Goal: Task Accomplishment & Management: Complete application form

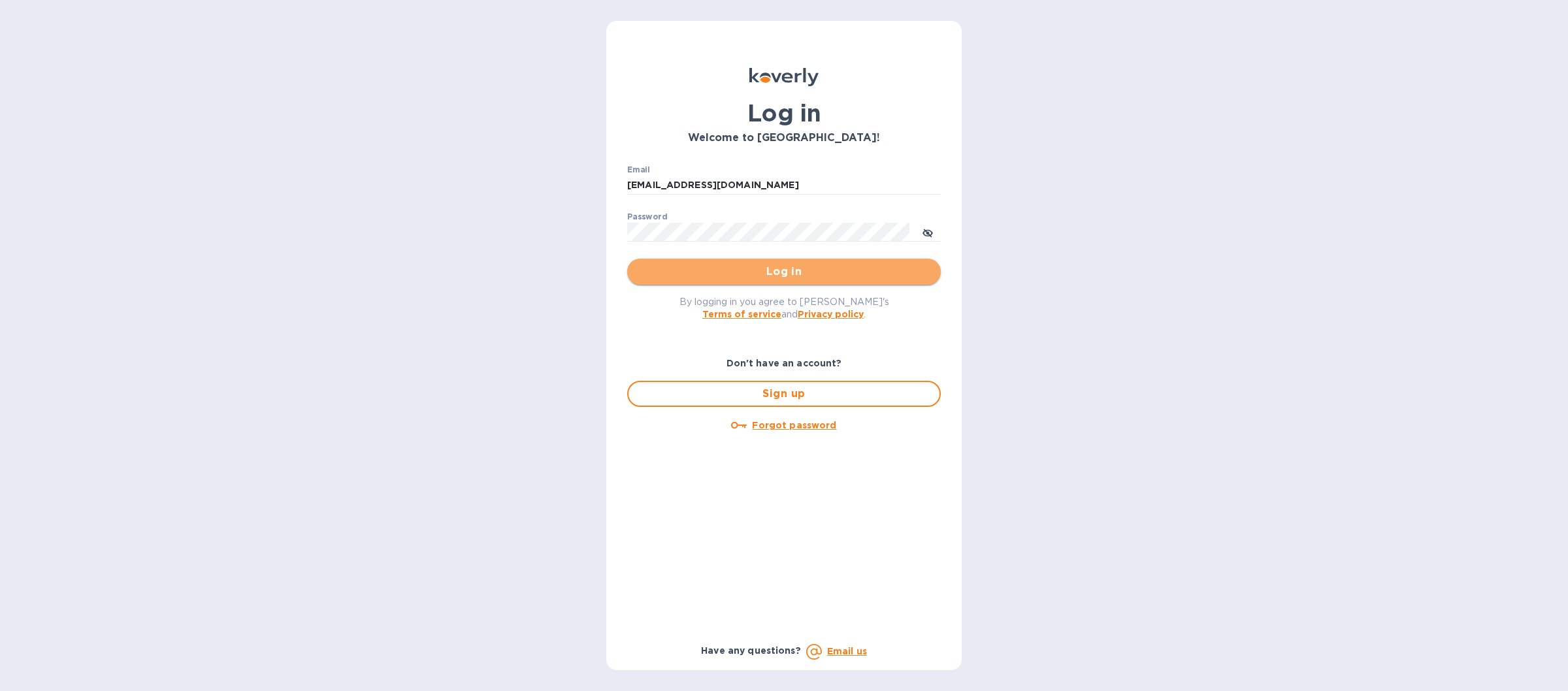
click at [723, 273] on span "Log in" at bounding box center [784, 271] width 293 height 16
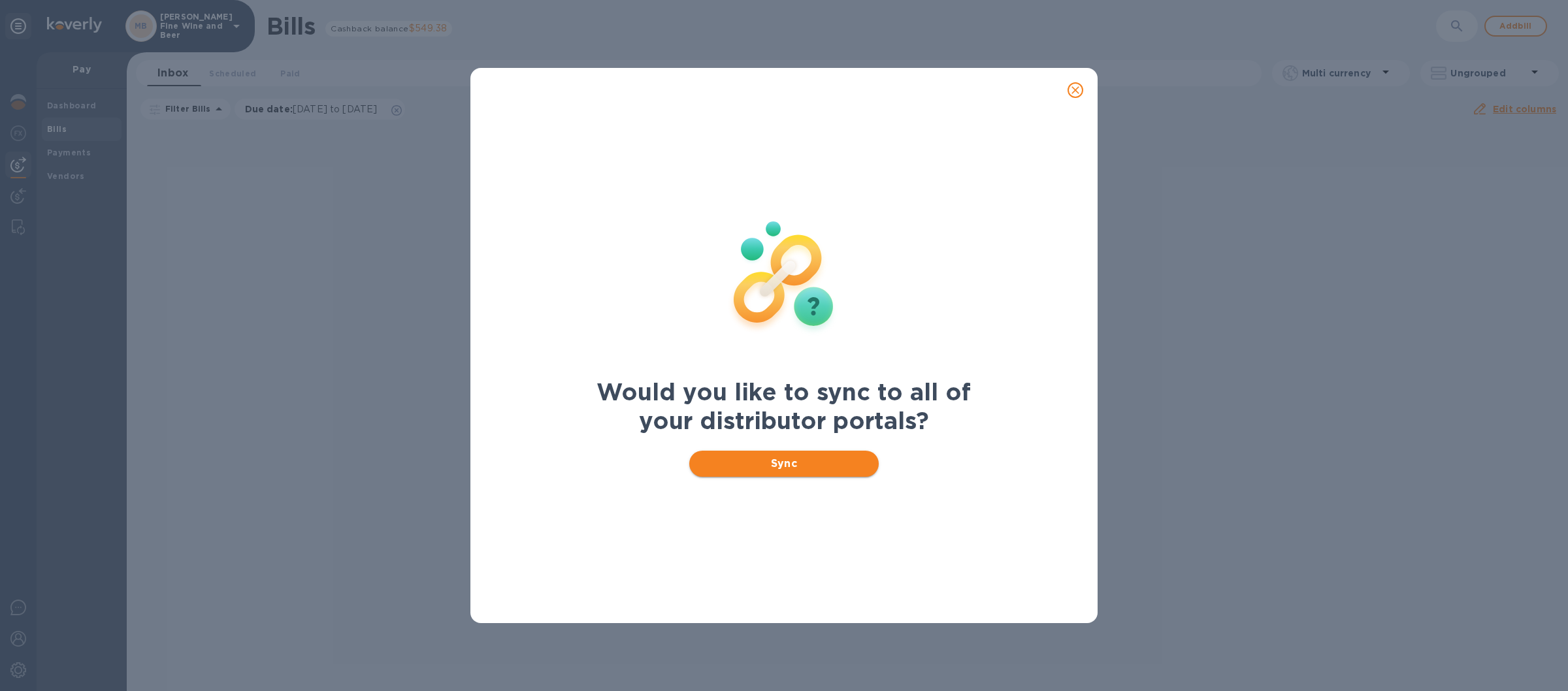
click at [732, 468] on span "Sync" at bounding box center [784, 464] width 169 height 16
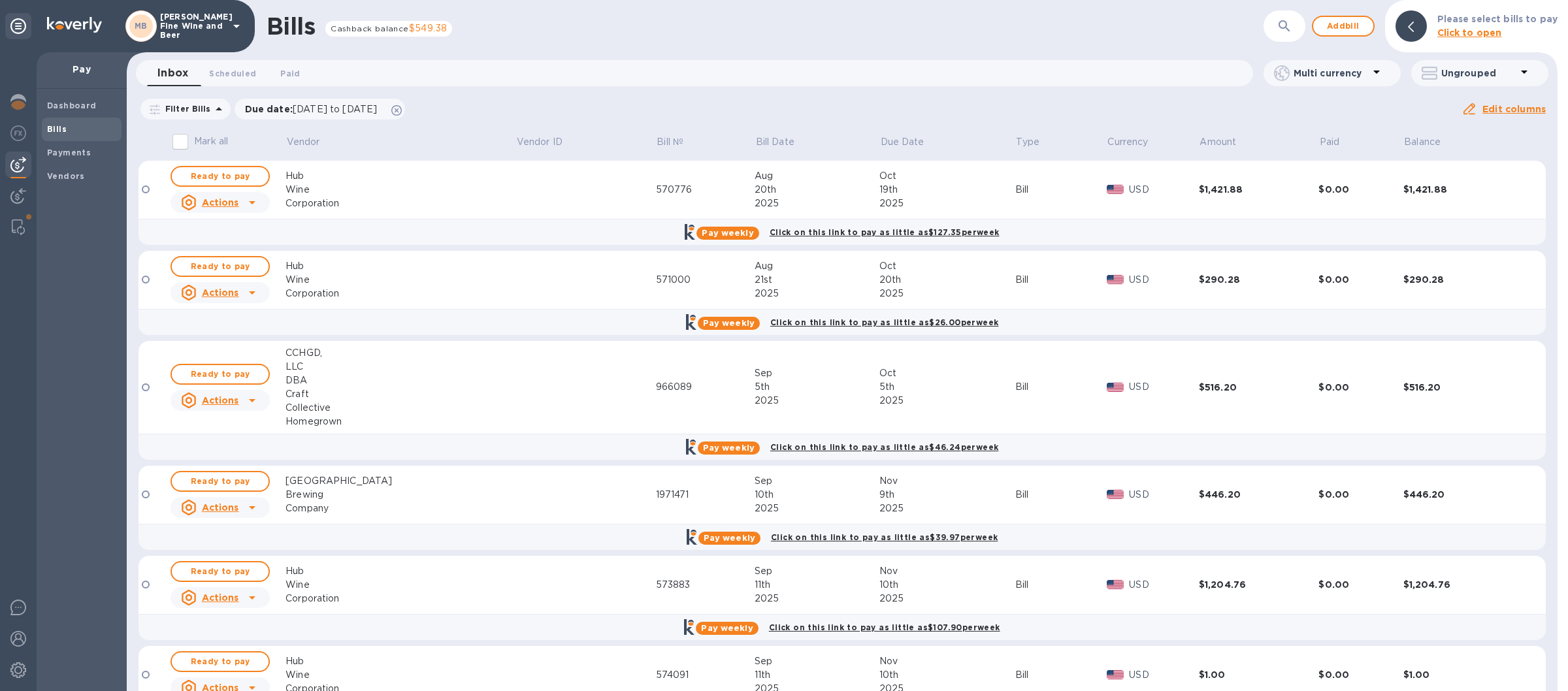
click at [236, 23] on icon at bounding box center [236, 26] width 16 height 16
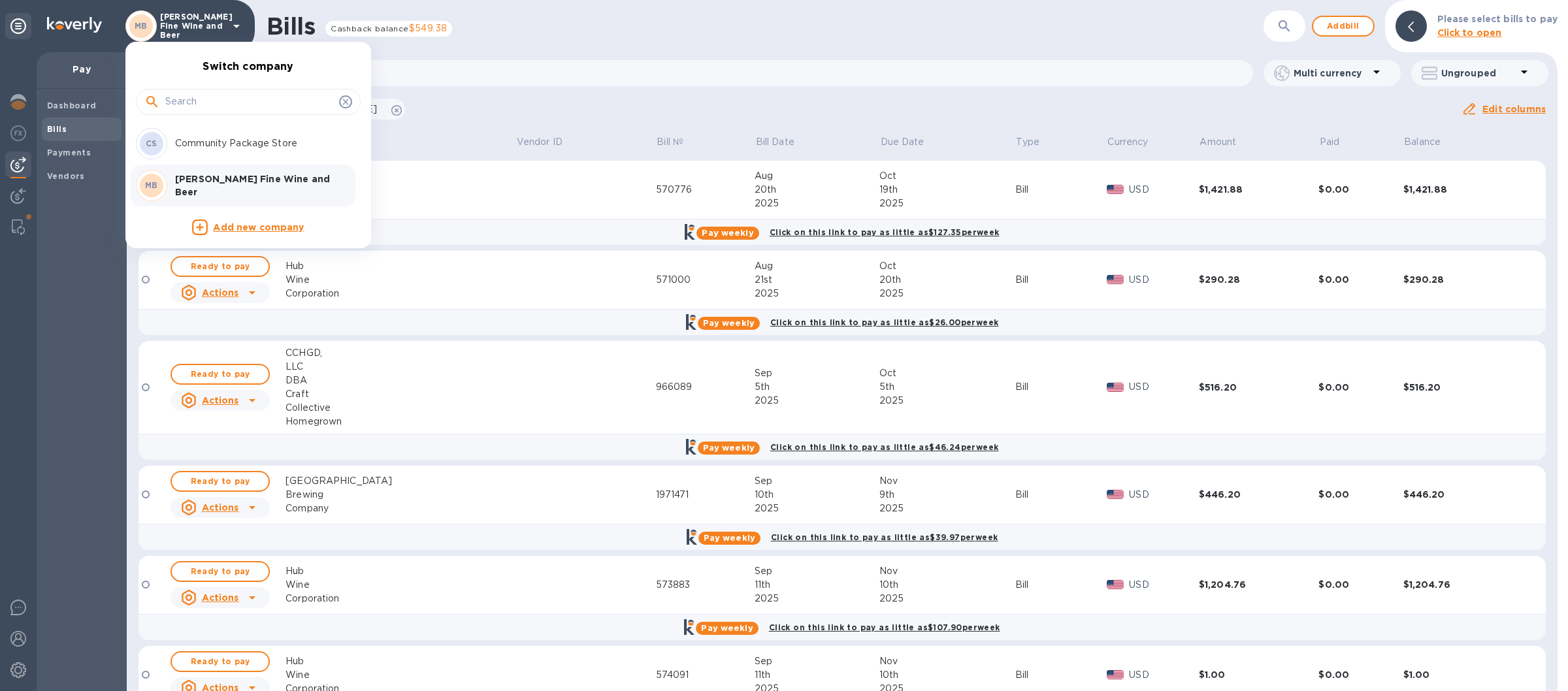
click at [206, 144] on p "Community Package Store" at bounding box center [257, 143] width 165 height 14
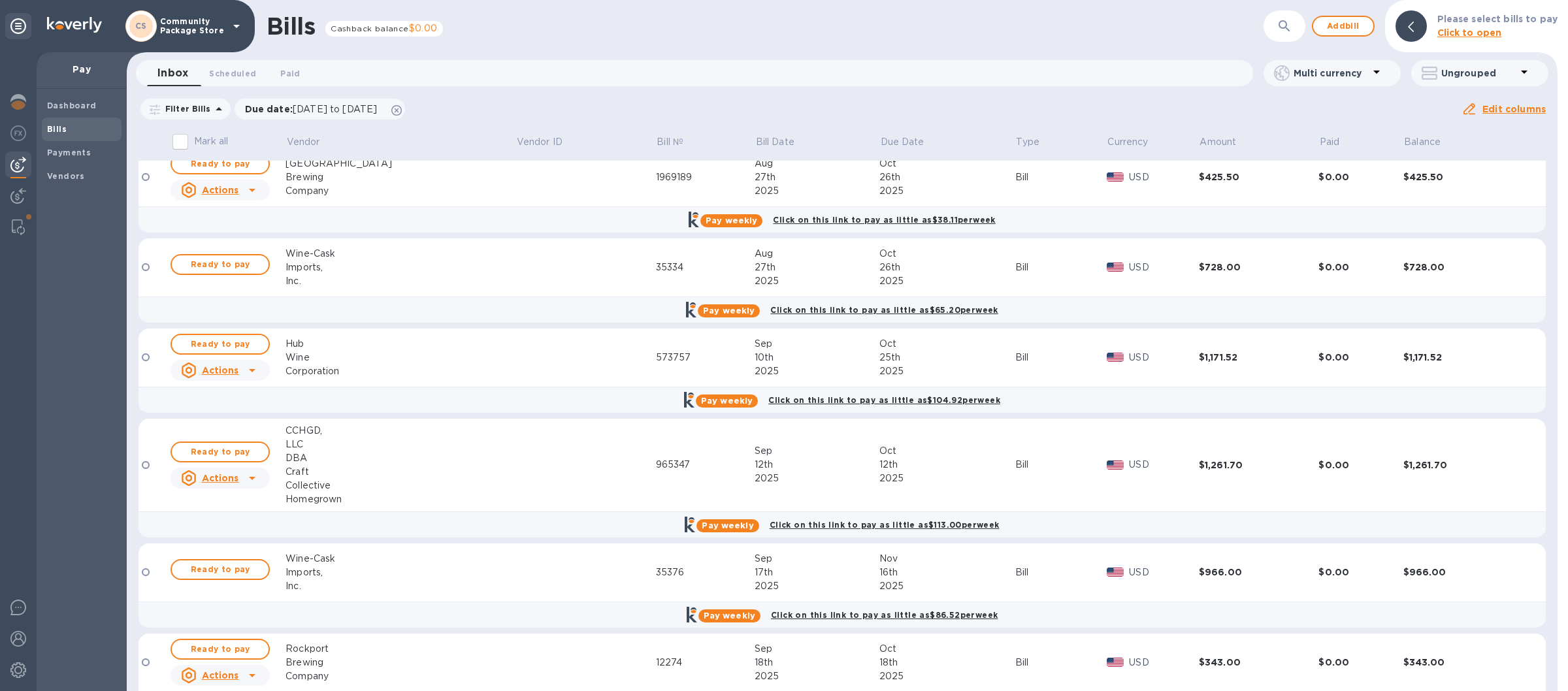
scroll to position [121, 0]
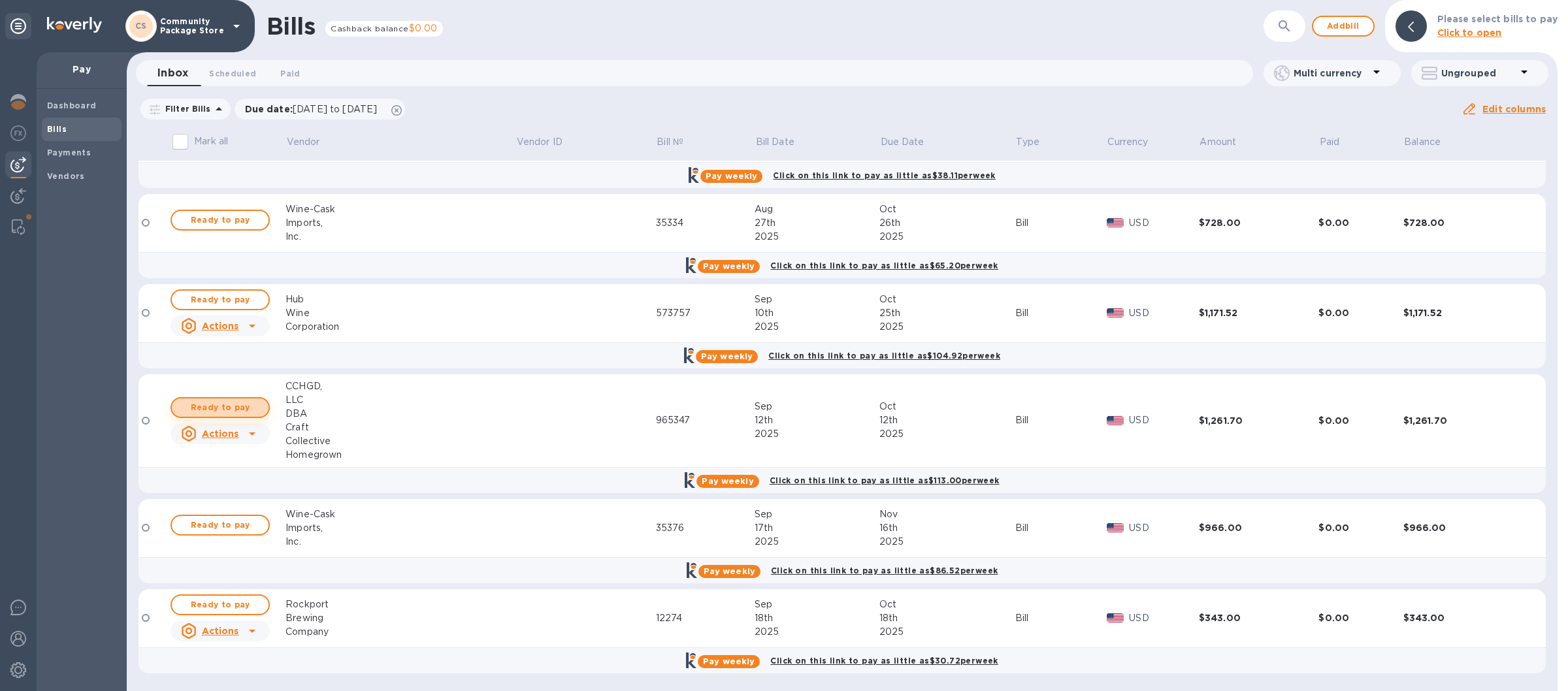
click at [222, 406] on span "Ready to pay" at bounding box center [220, 408] width 75 height 16
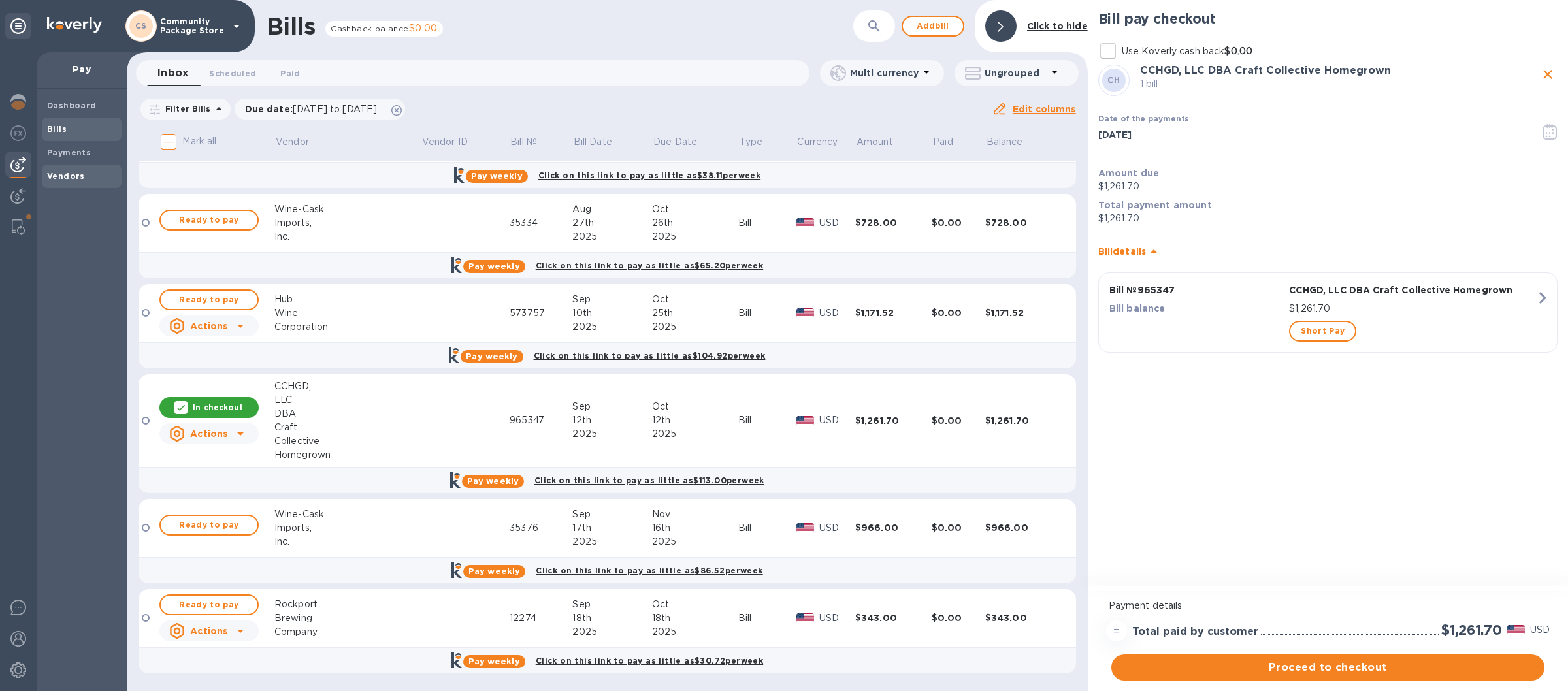
click at [66, 174] on b "Vendors" at bounding box center [65, 176] width 38 height 10
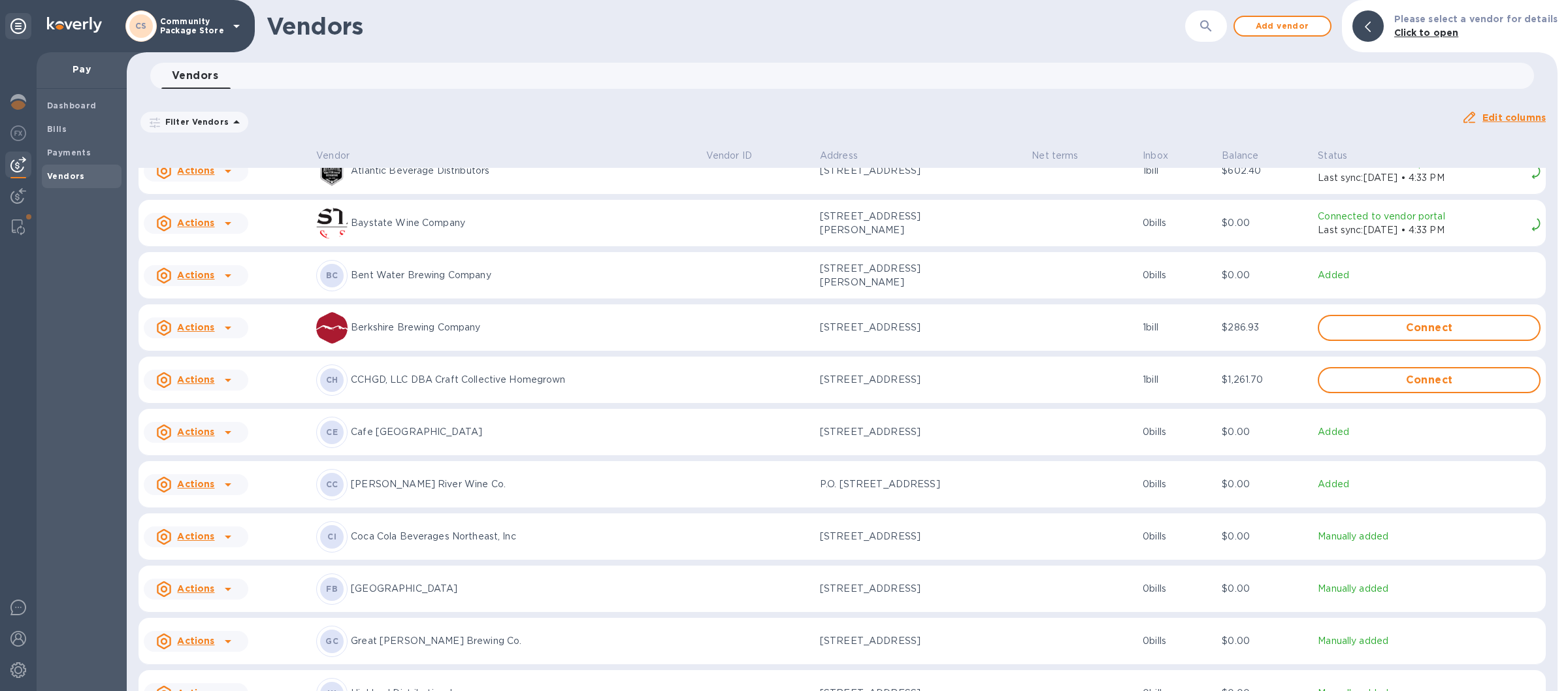
scroll to position [305, 0]
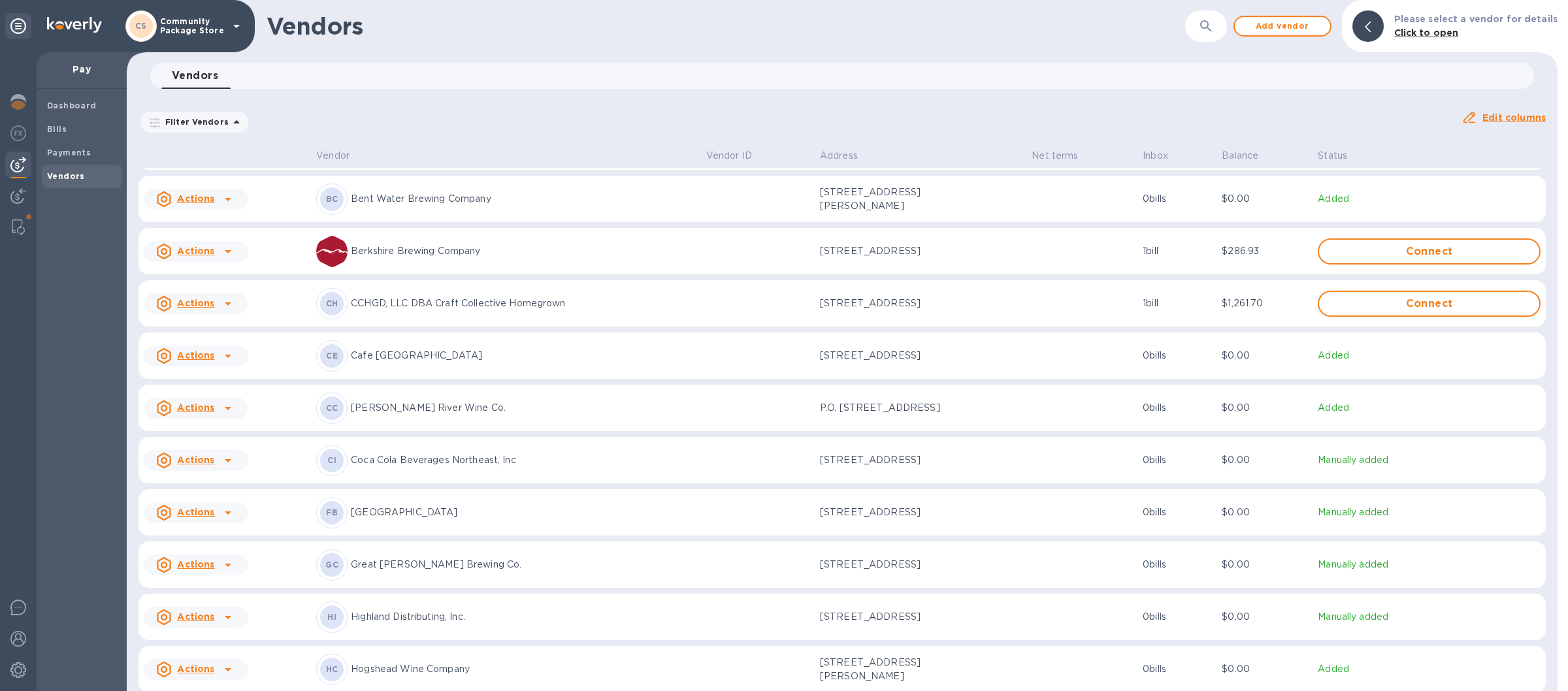
click at [571, 307] on div "CH CCHGD, LLC DBA Craft Collective Homegrown" at bounding box center [506, 304] width 380 height 31
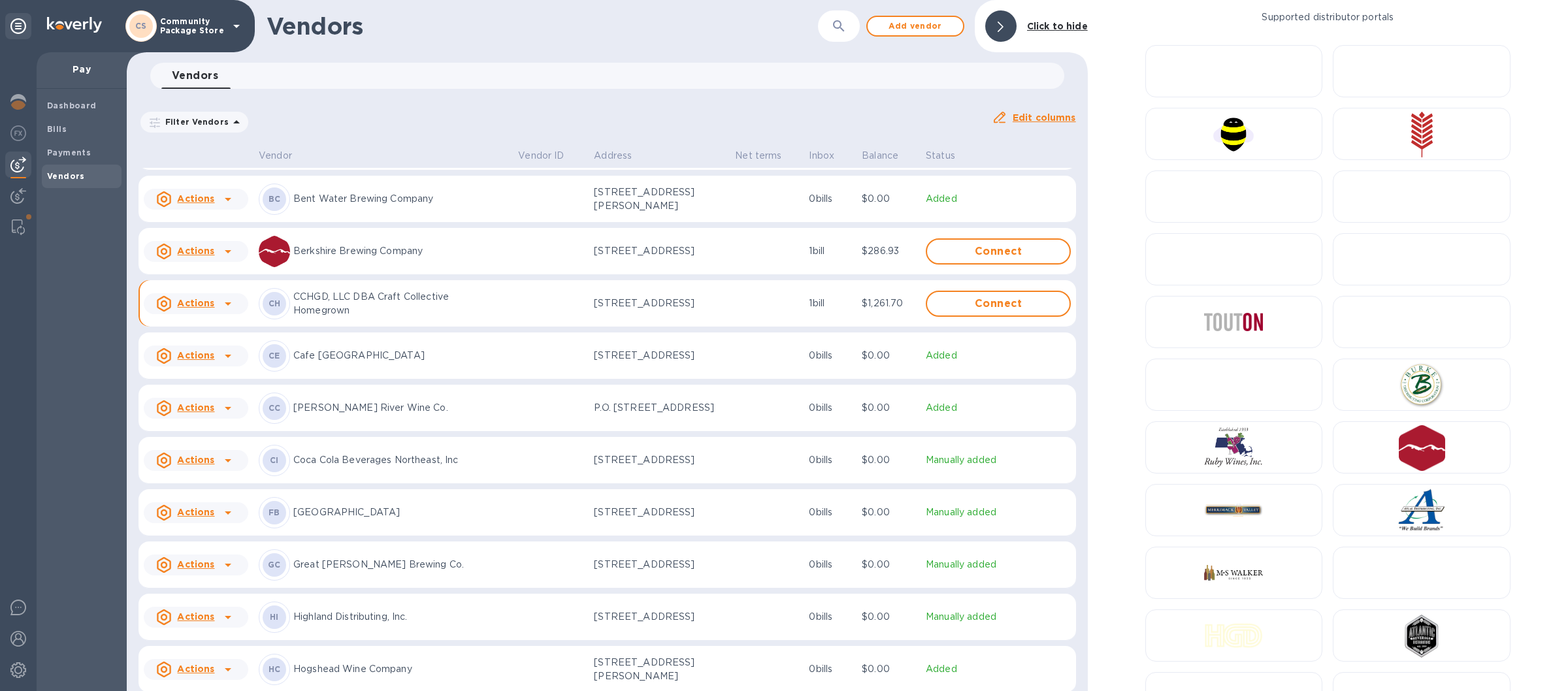
scroll to position [326, 0]
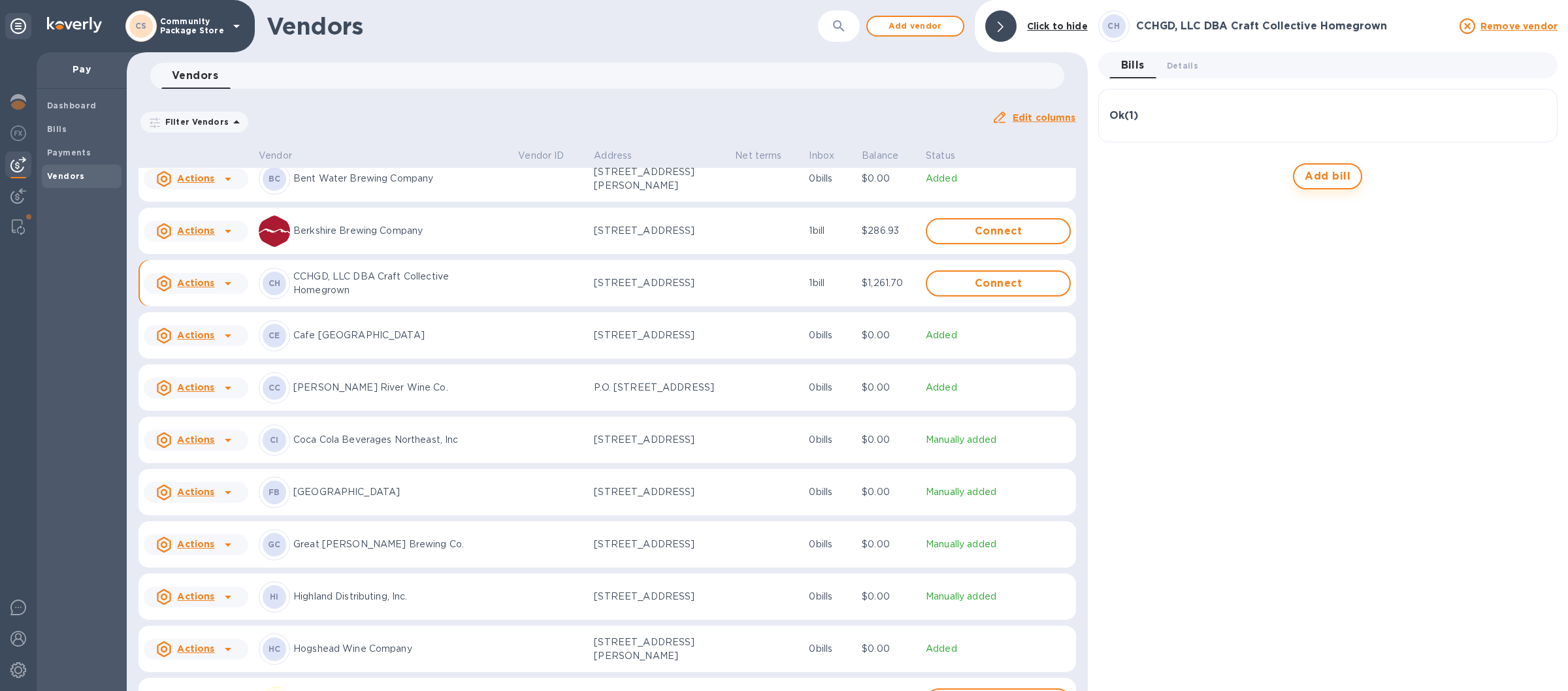
click at [1338, 170] on span "Add bill" at bounding box center [1328, 176] width 46 height 16
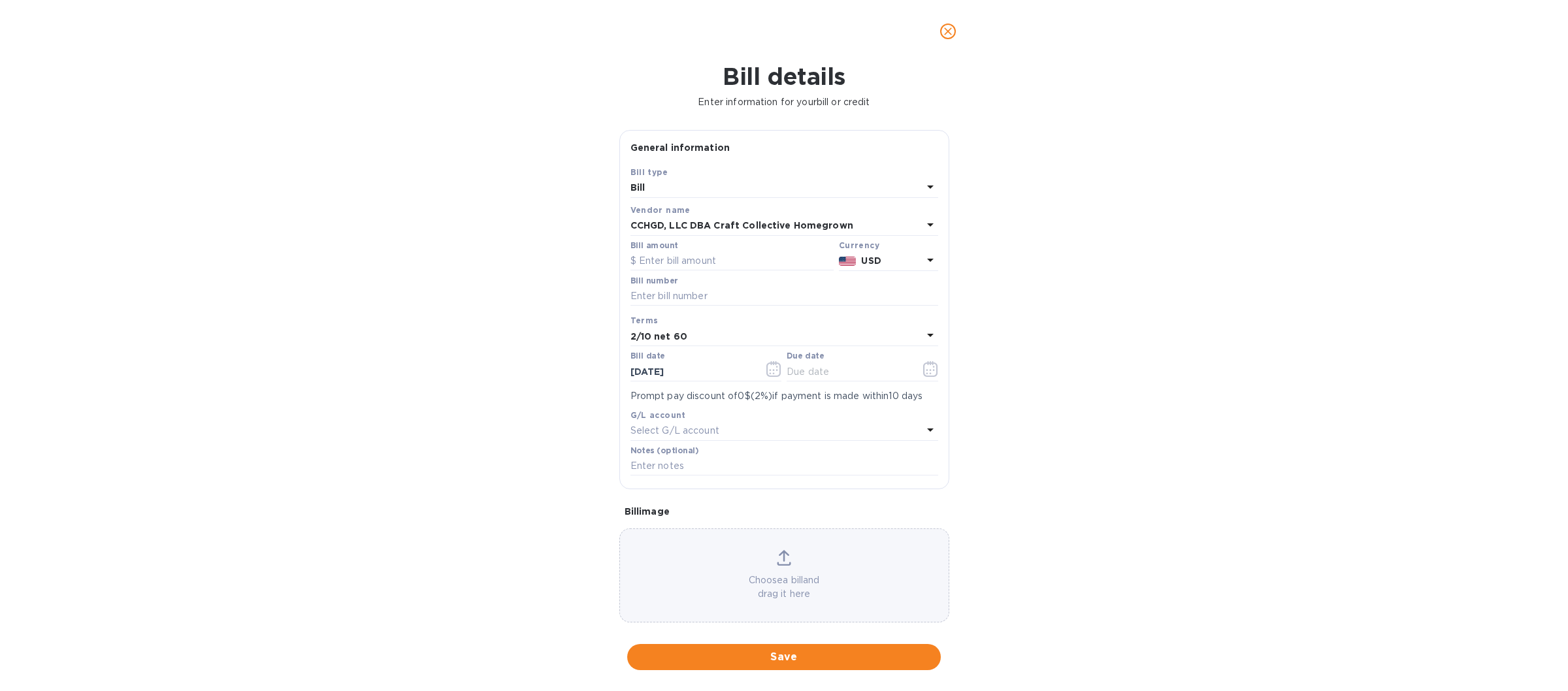
type input "[DATE]"
click at [662, 260] on input "text" at bounding box center [732, 260] width 203 height 19
type input "1,102.55"
click at [657, 300] on input "text" at bounding box center [784, 296] width 307 height 19
type input "973156"
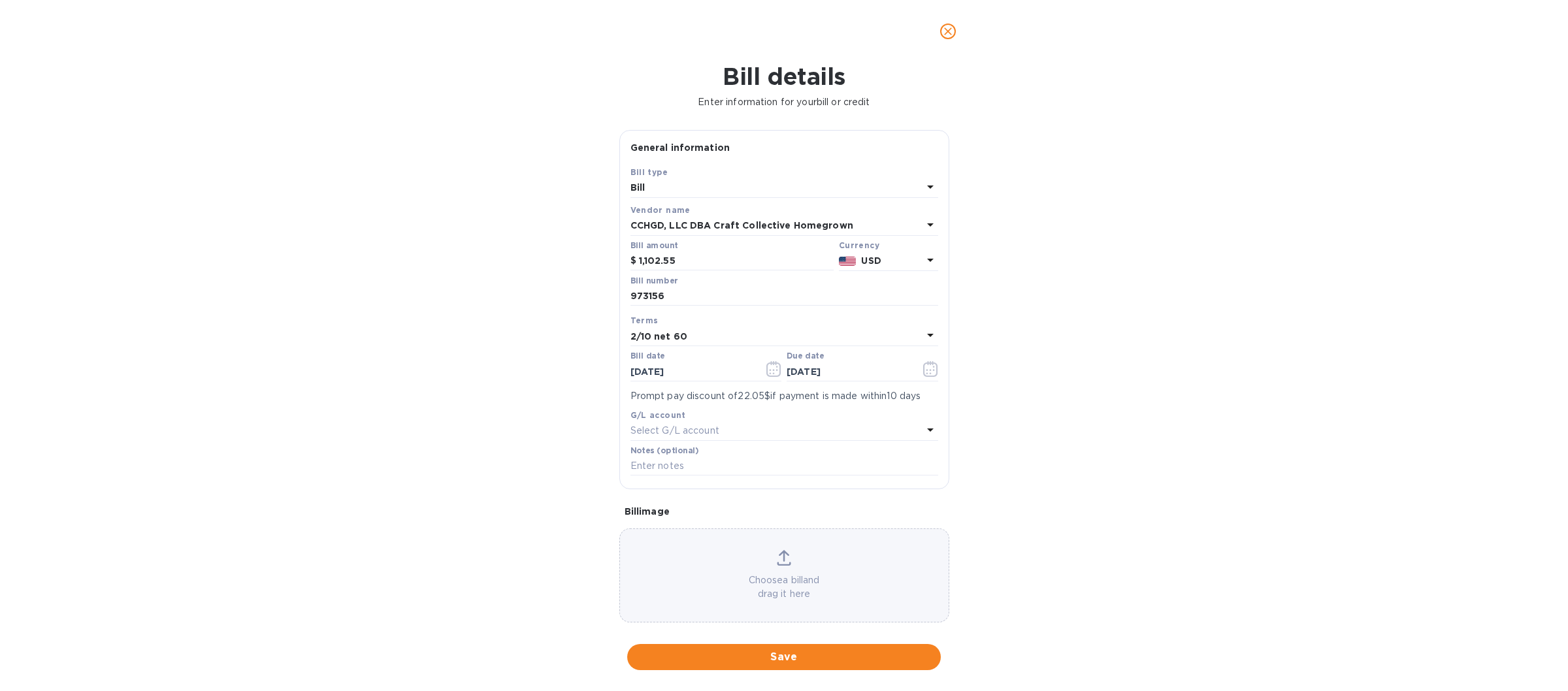
click at [923, 331] on icon at bounding box center [930, 335] width 16 height 16
click at [654, 409] on p "Net 30" at bounding box center [779, 410] width 276 height 14
type input "[DATE]"
click at [732, 652] on span "Save" at bounding box center [784, 657] width 293 height 16
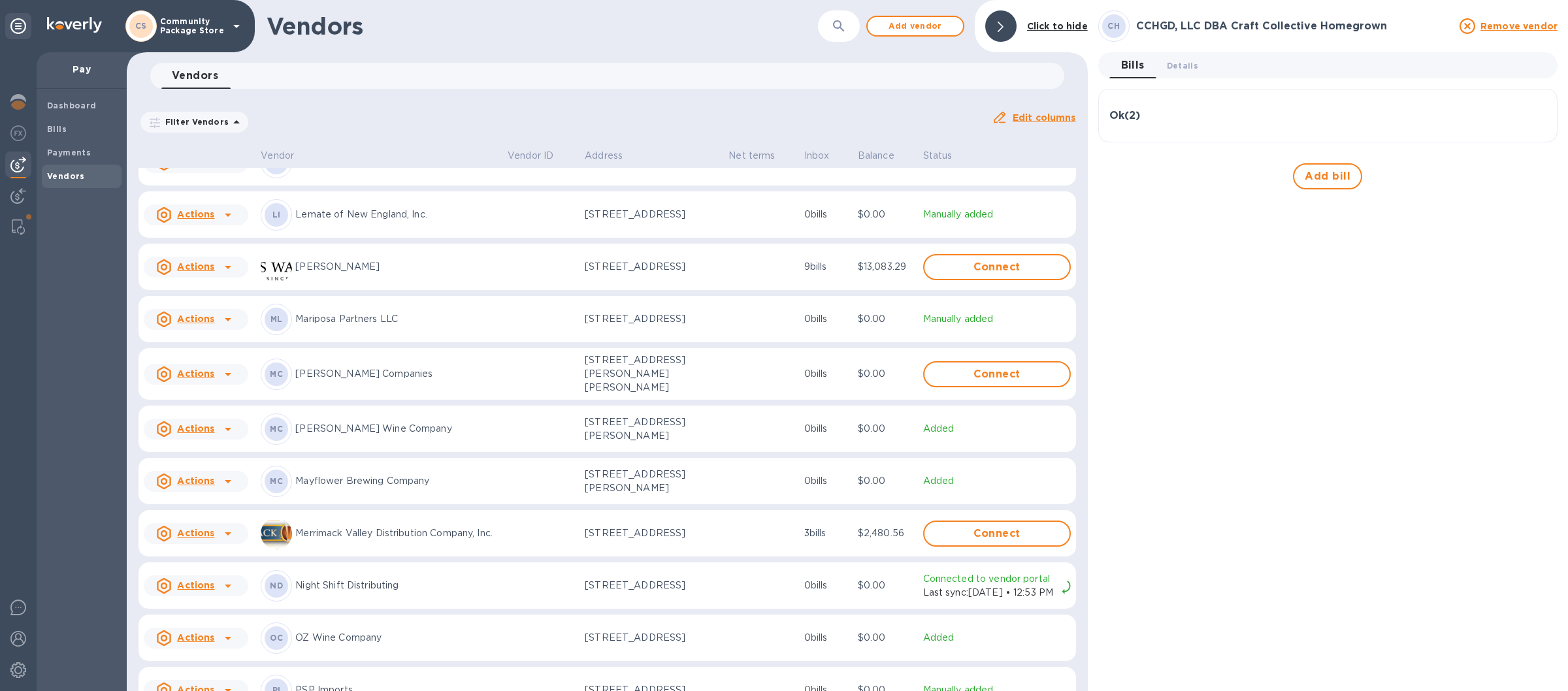
scroll to position [1130, 0]
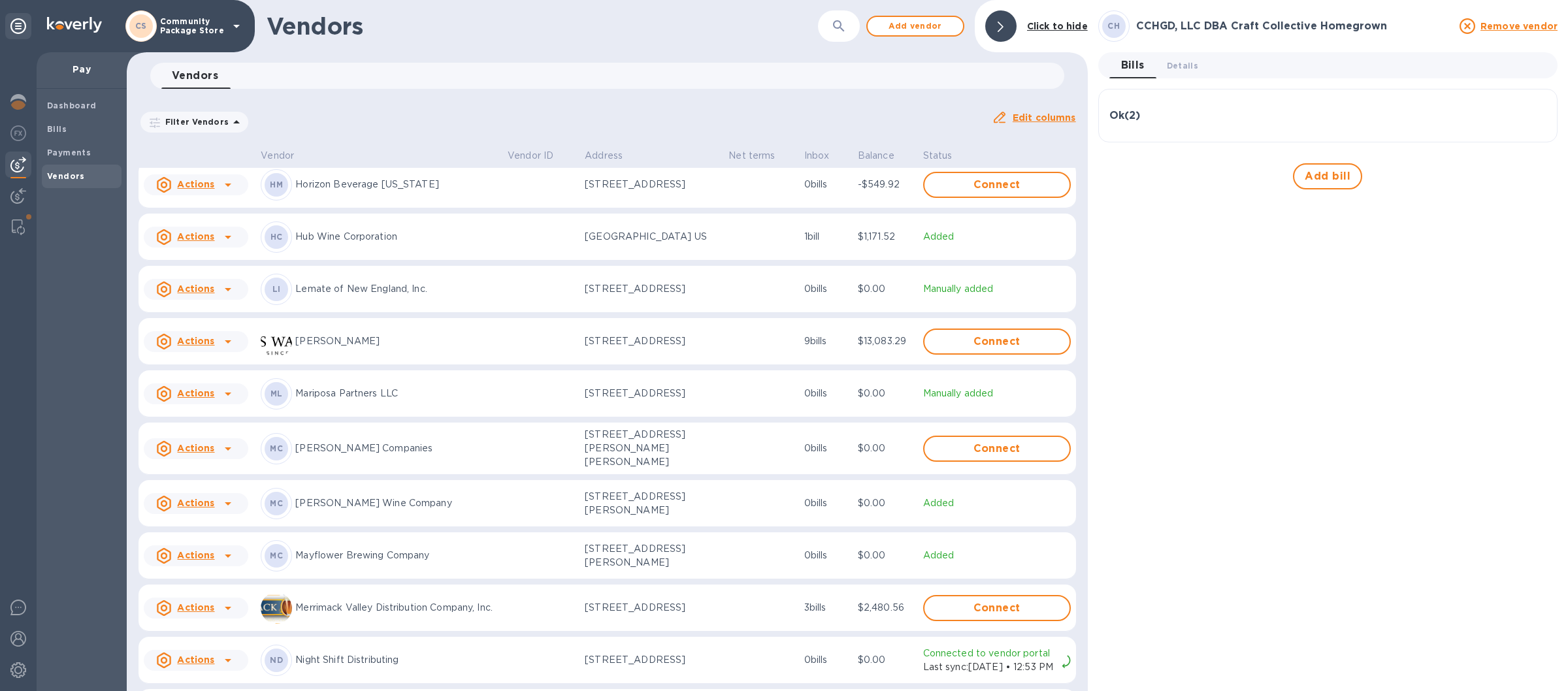
click at [432, 296] on p "Lemate of New England, Inc." at bounding box center [396, 289] width 202 height 14
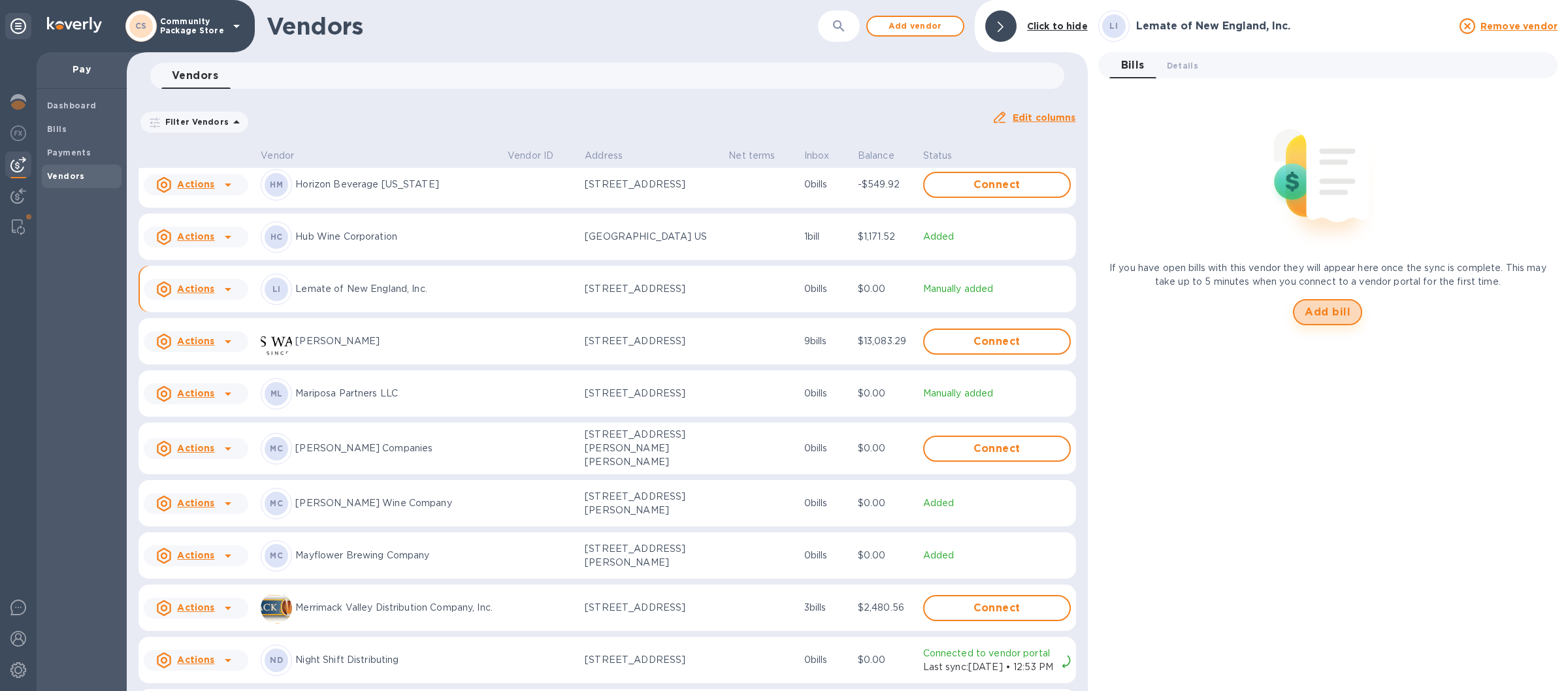
click at [1315, 307] on span "Add bill" at bounding box center [1328, 312] width 46 height 16
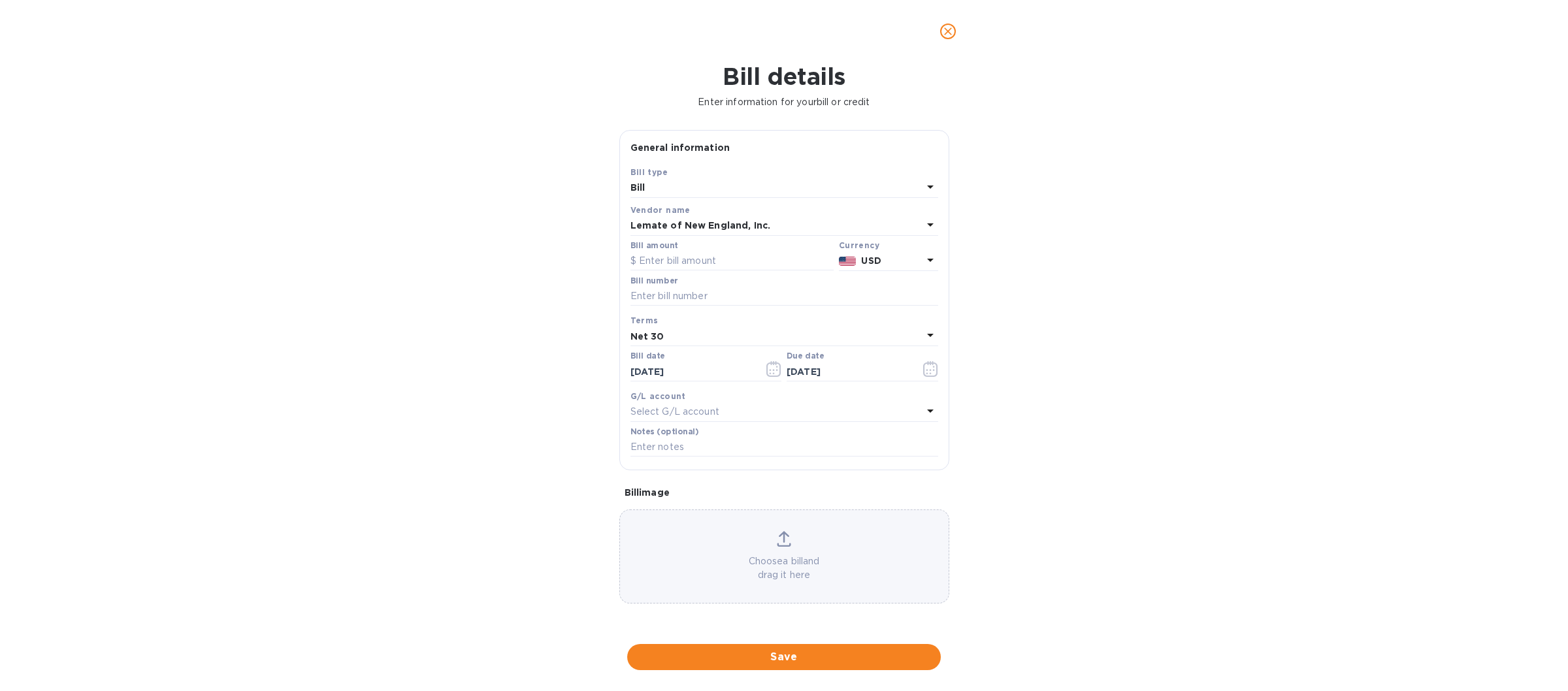
type input "[DATE]"
click at [666, 257] on input "text" at bounding box center [732, 260] width 203 height 19
type input "385.41"
click at [663, 294] on input "text" at bounding box center [784, 296] width 307 height 19
type input "1501"
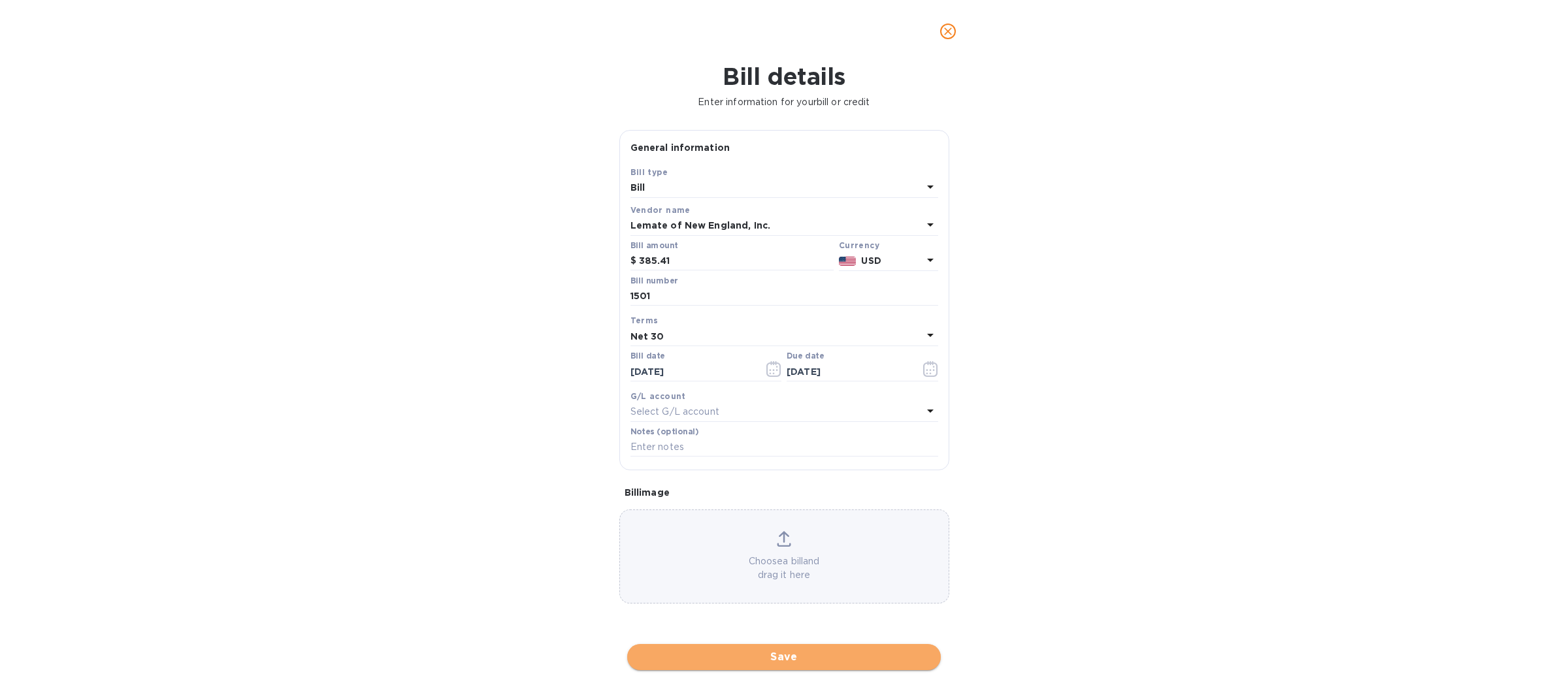
click at [766, 658] on span "Save" at bounding box center [784, 657] width 293 height 16
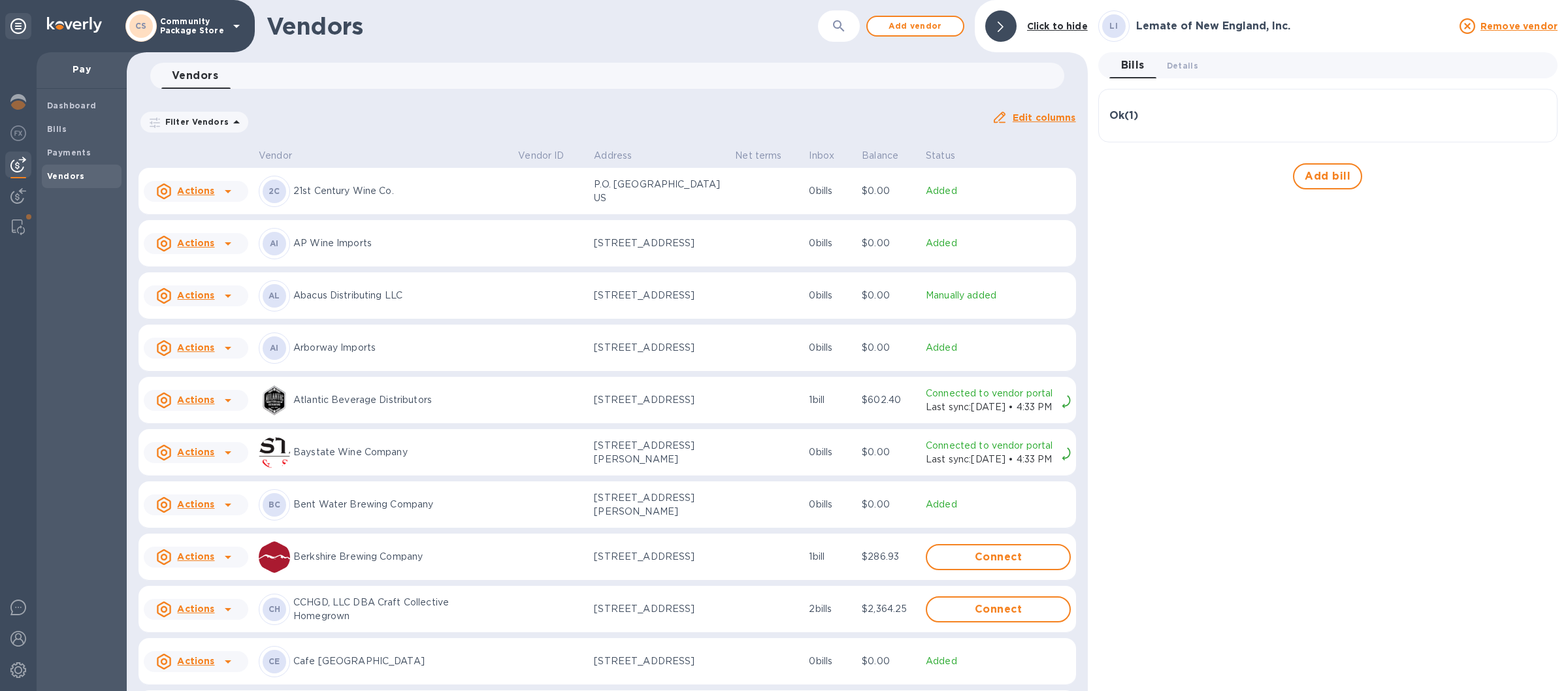
click at [236, 23] on icon at bounding box center [236, 26] width 16 height 16
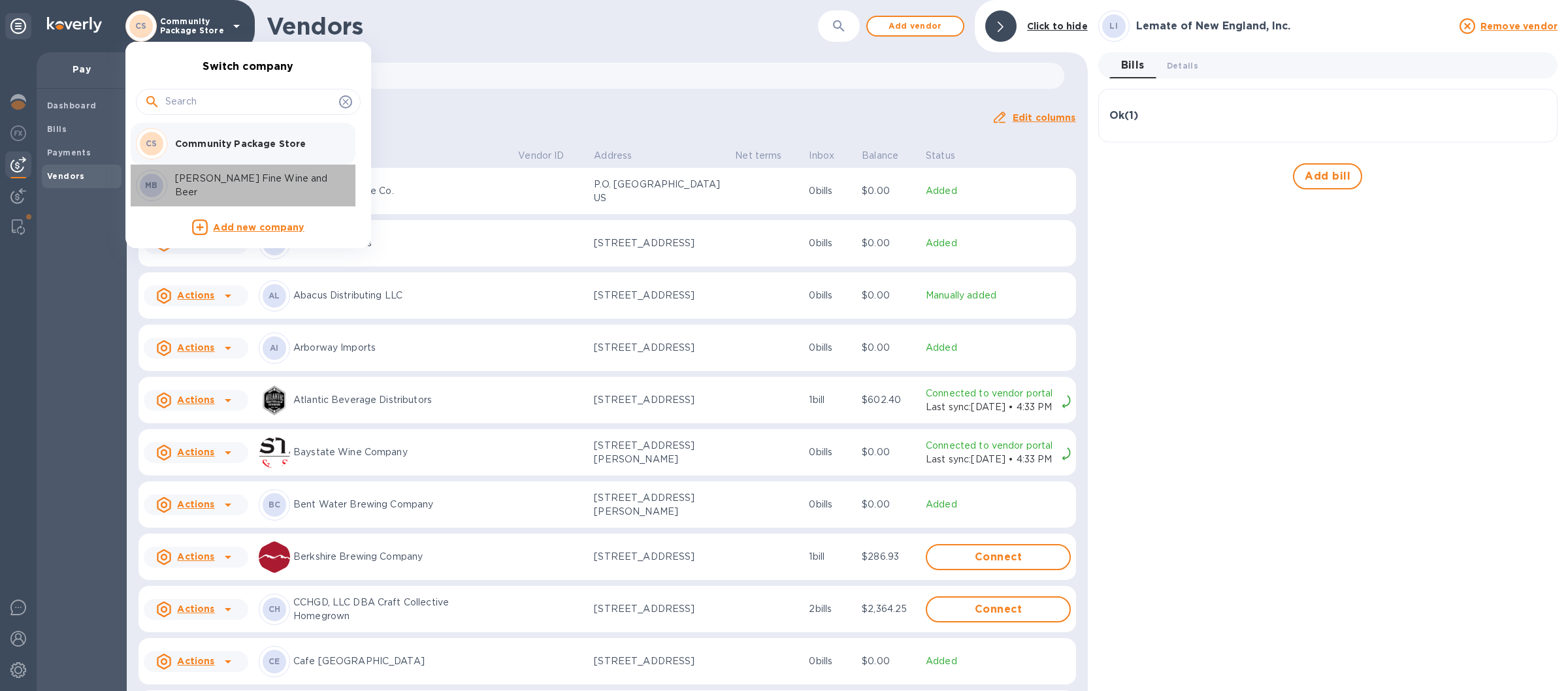
click at [229, 184] on p "[PERSON_NAME] Fine Wine and Beer" at bounding box center [257, 186] width 165 height 28
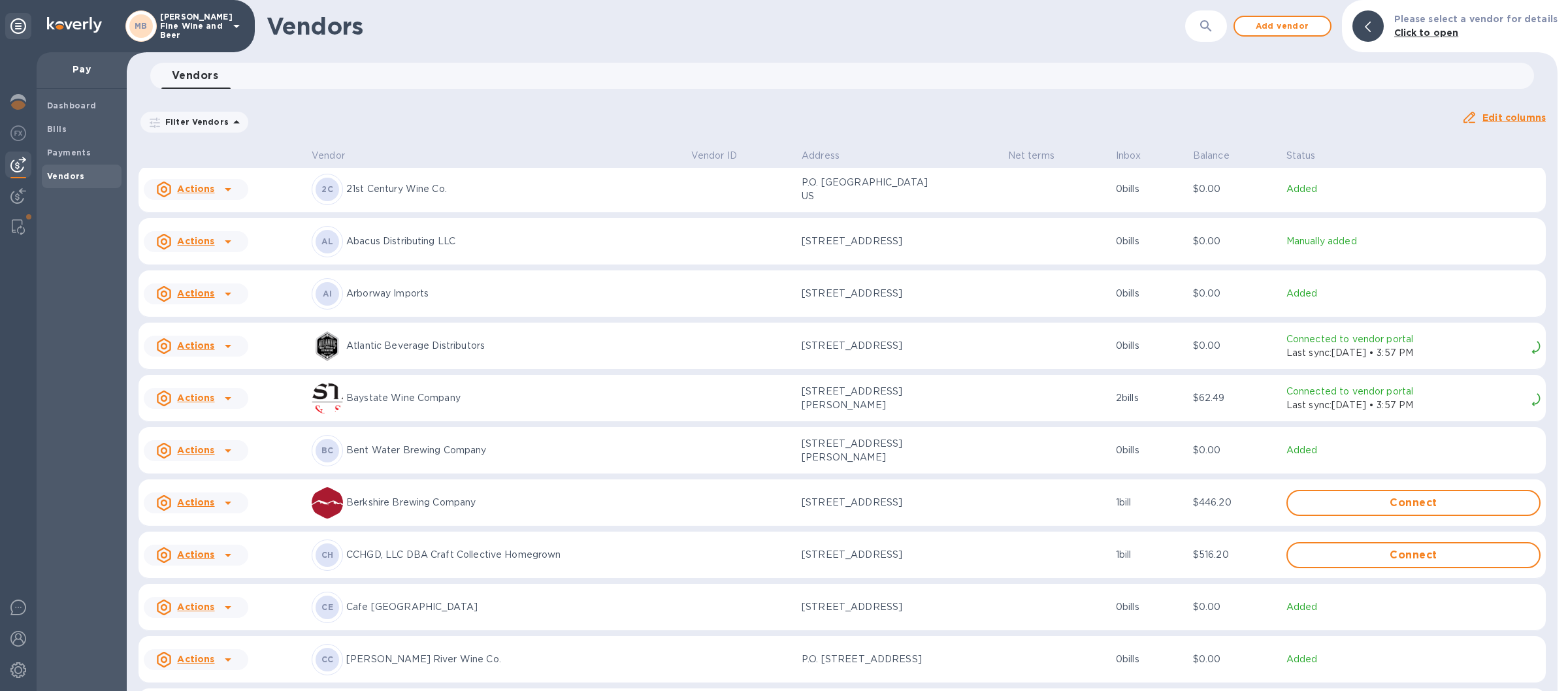
scroll to position [305, 0]
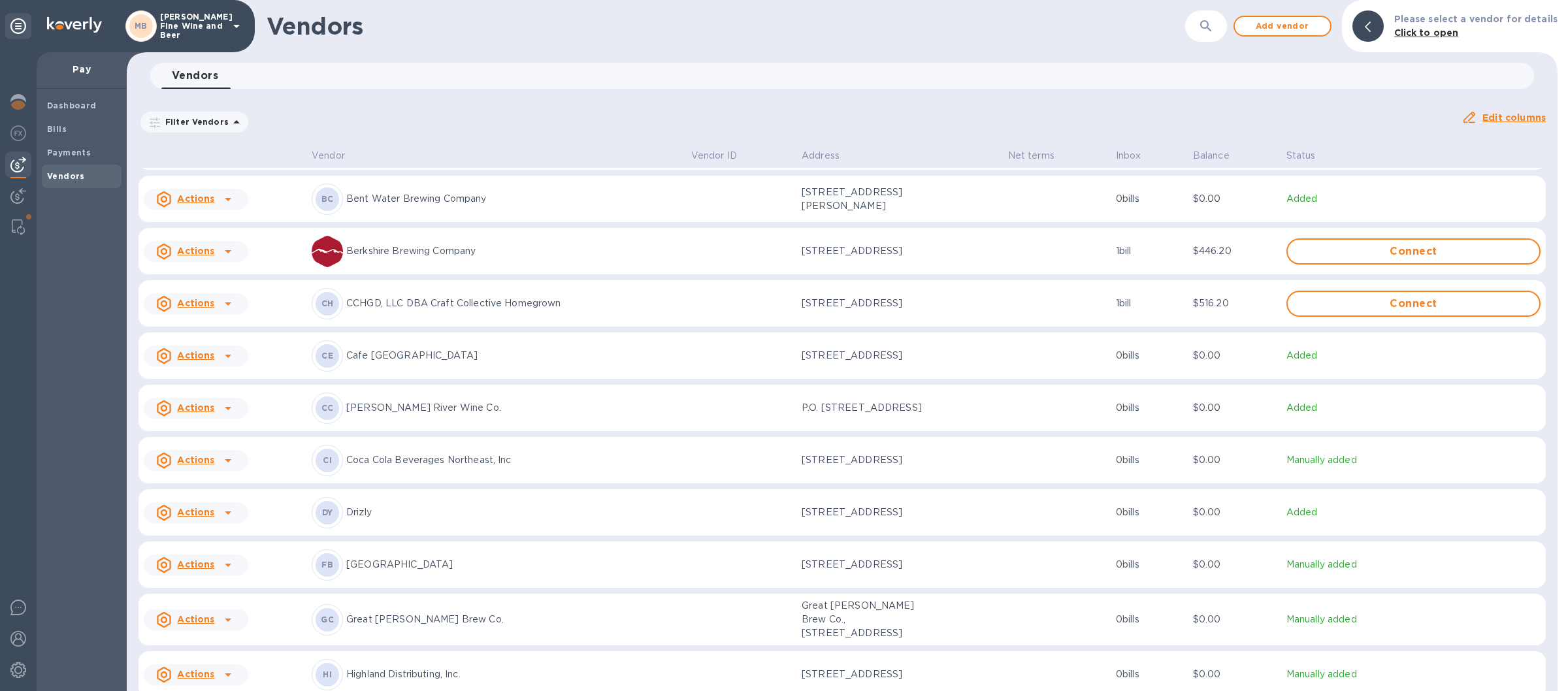
click at [628, 310] on p "CCHGD, LLC DBA Craft Collective Homegrown" at bounding box center [513, 303] width 335 height 14
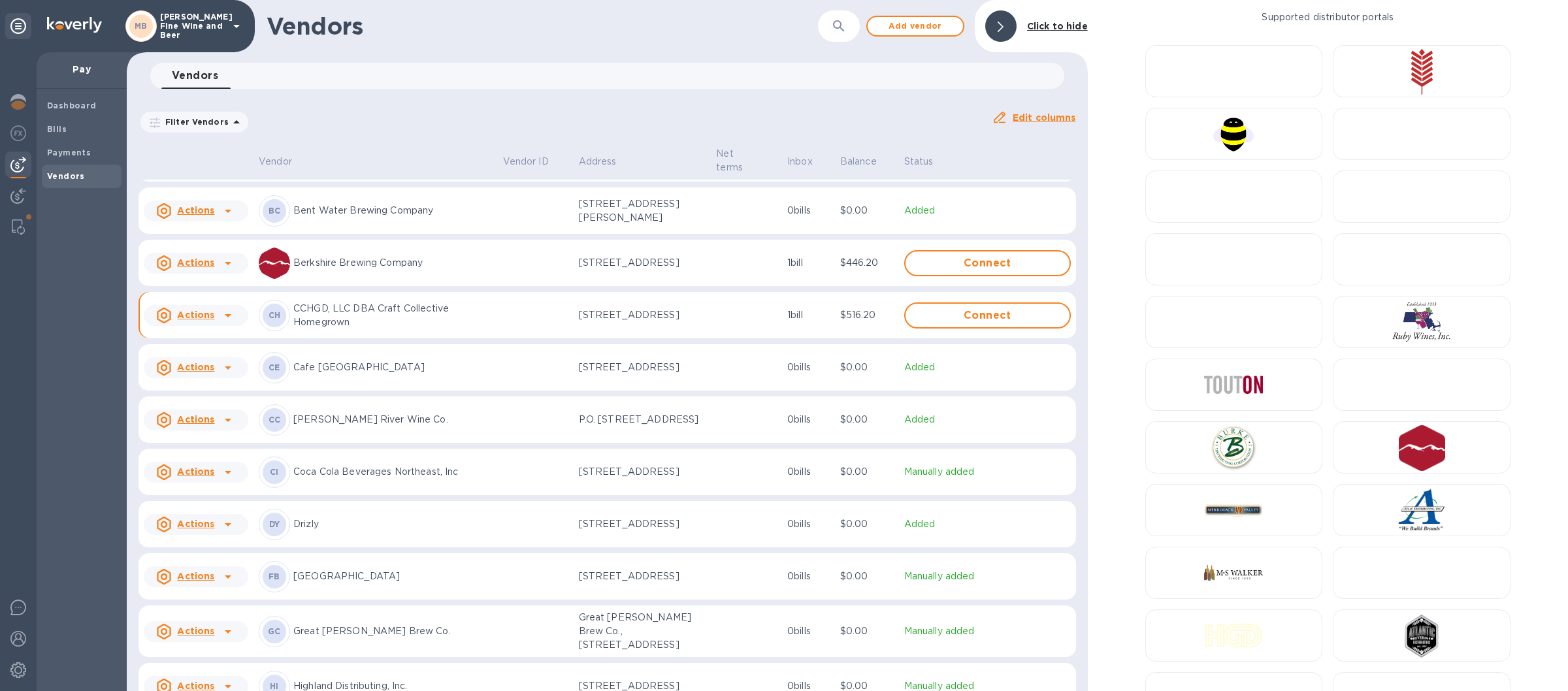
scroll to position [320, 0]
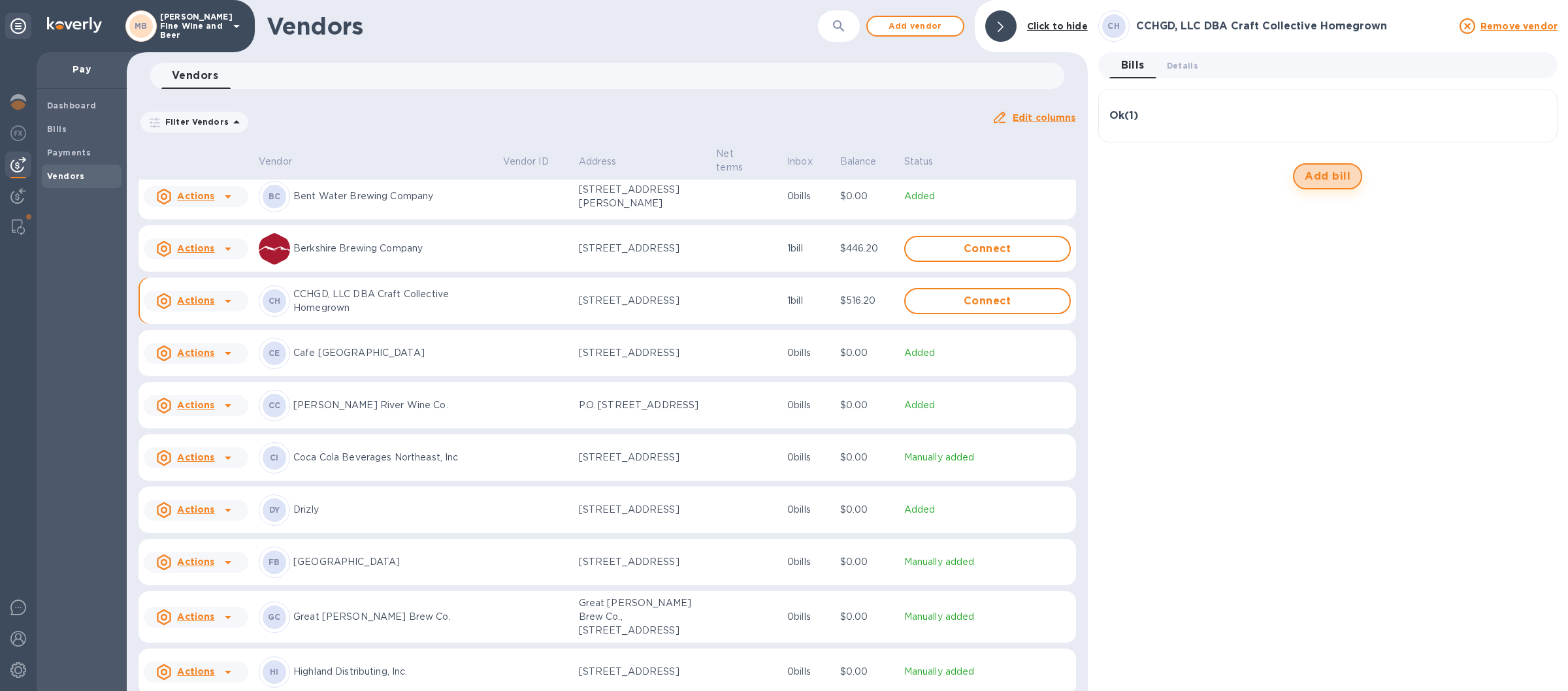
click at [1339, 179] on span "Add bill" at bounding box center [1328, 176] width 46 height 16
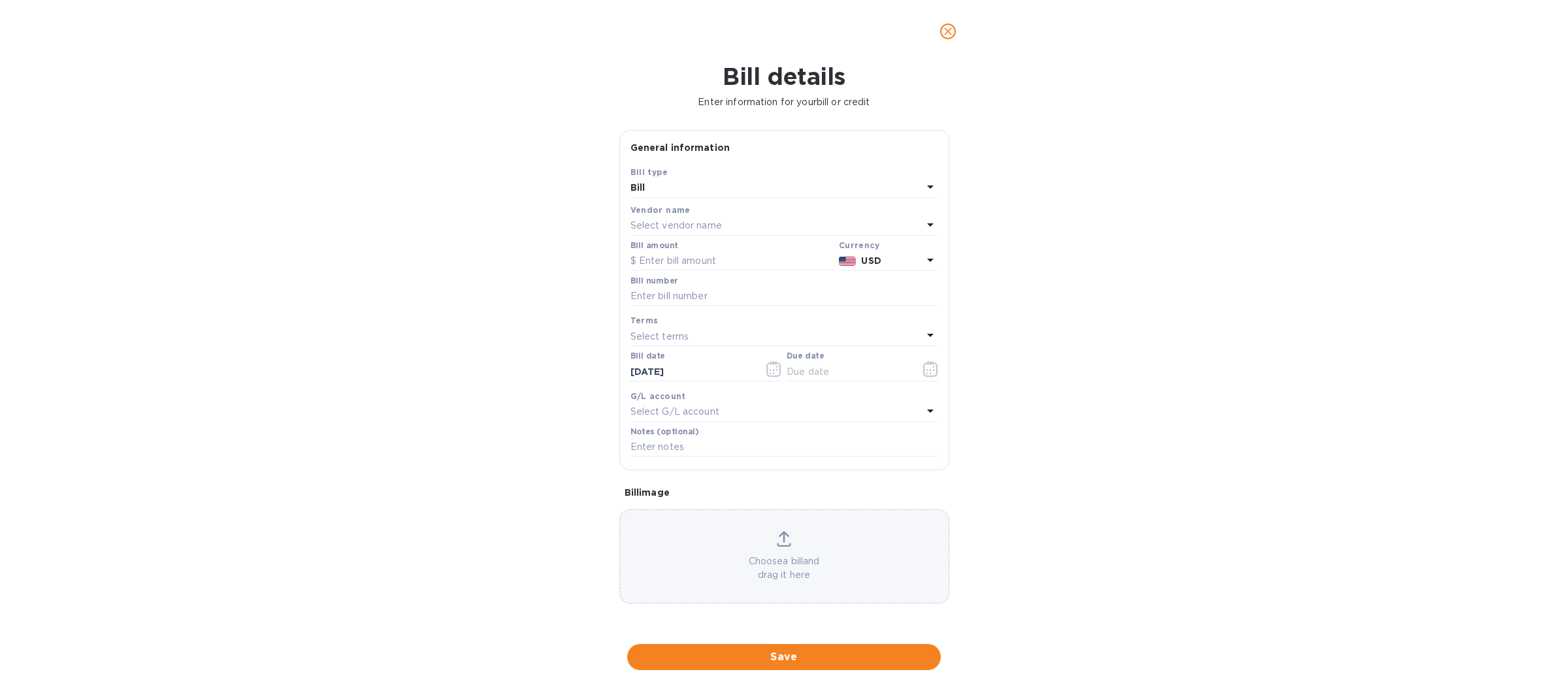
type input "[DATE]"
click at [652, 260] on input "text" at bounding box center [732, 260] width 203 height 19
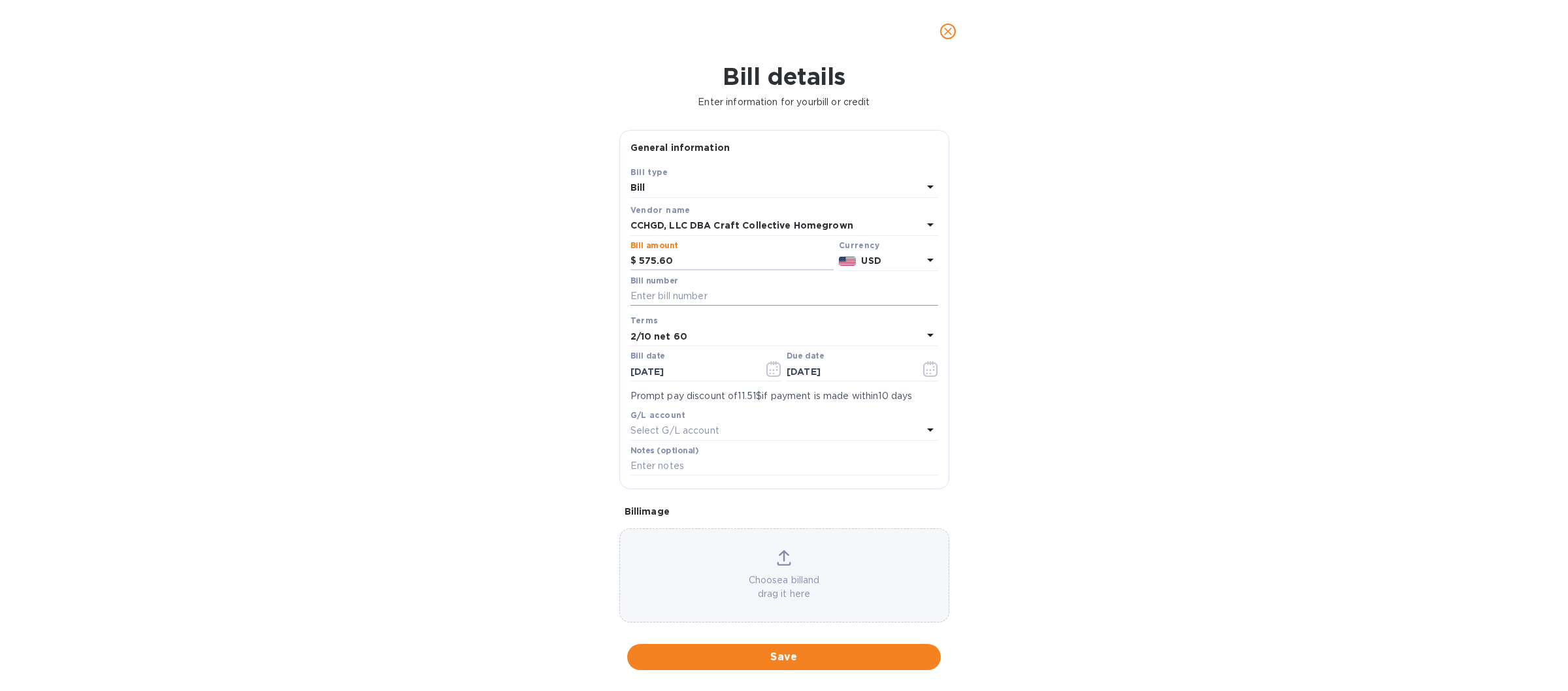
type input "575.60"
click at [676, 298] on input "text" at bounding box center [784, 296] width 307 height 19
type input "972940"
click at [923, 333] on icon at bounding box center [930, 335] width 16 height 16
click at [723, 411] on p "Net 30" at bounding box center [779, 410] width 276 height 14
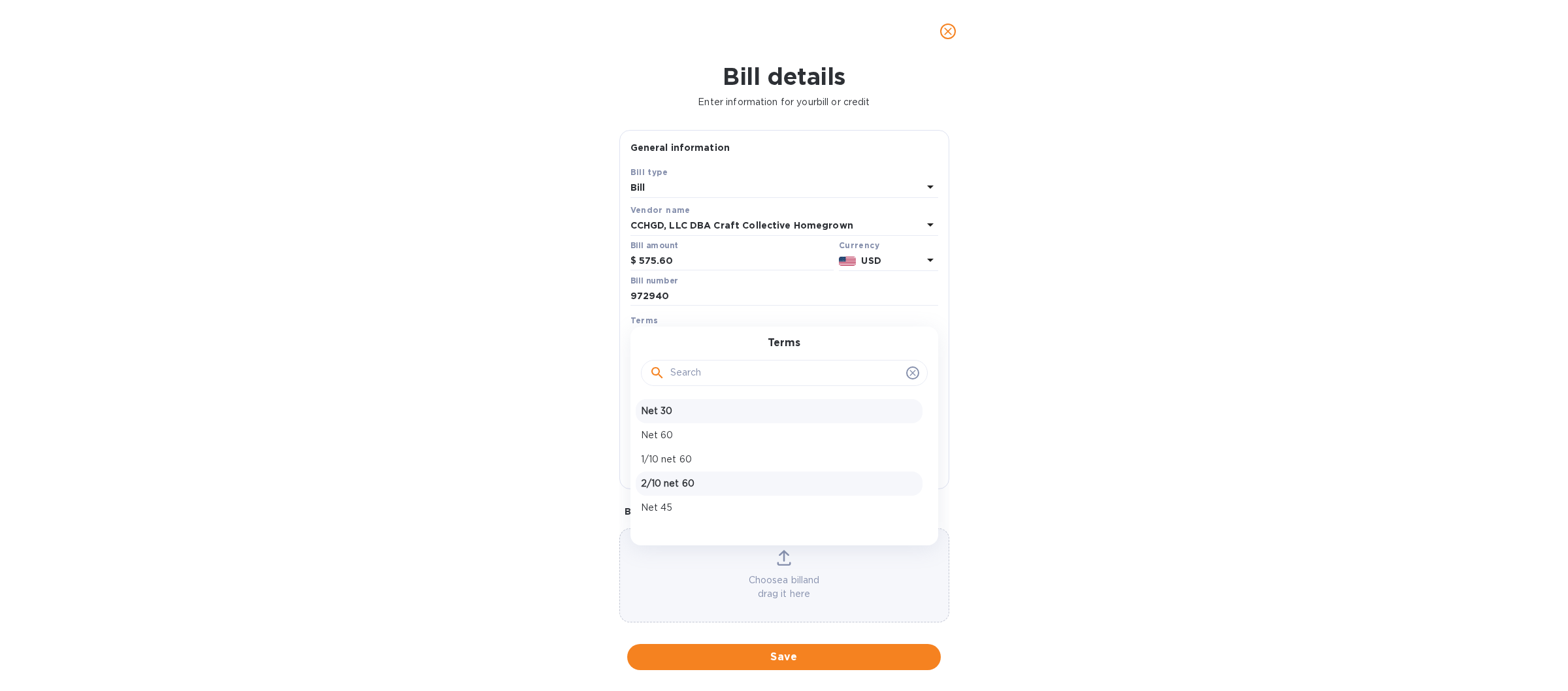
type input "[DATE]"
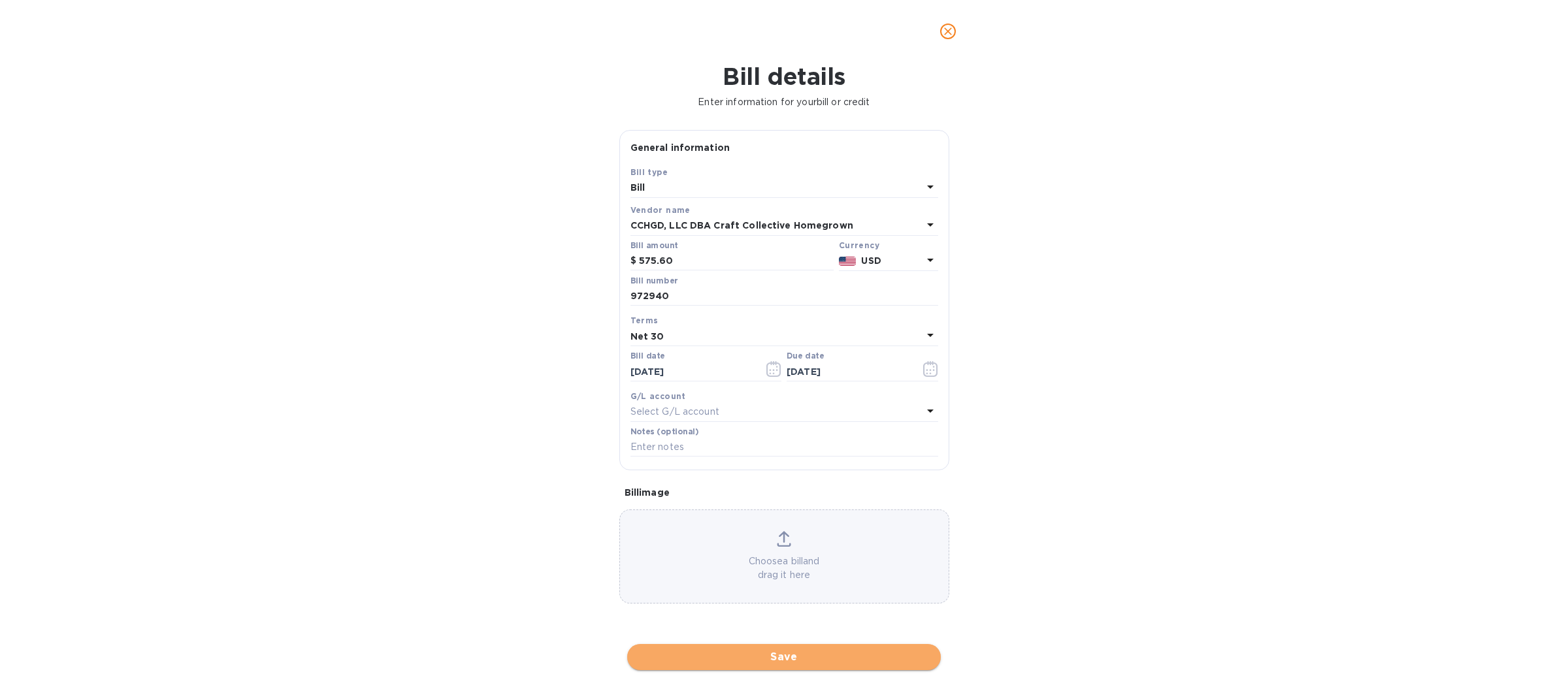
click at [754, 662] on span "Save" at bounding box center [784, 657] width 293 height 16
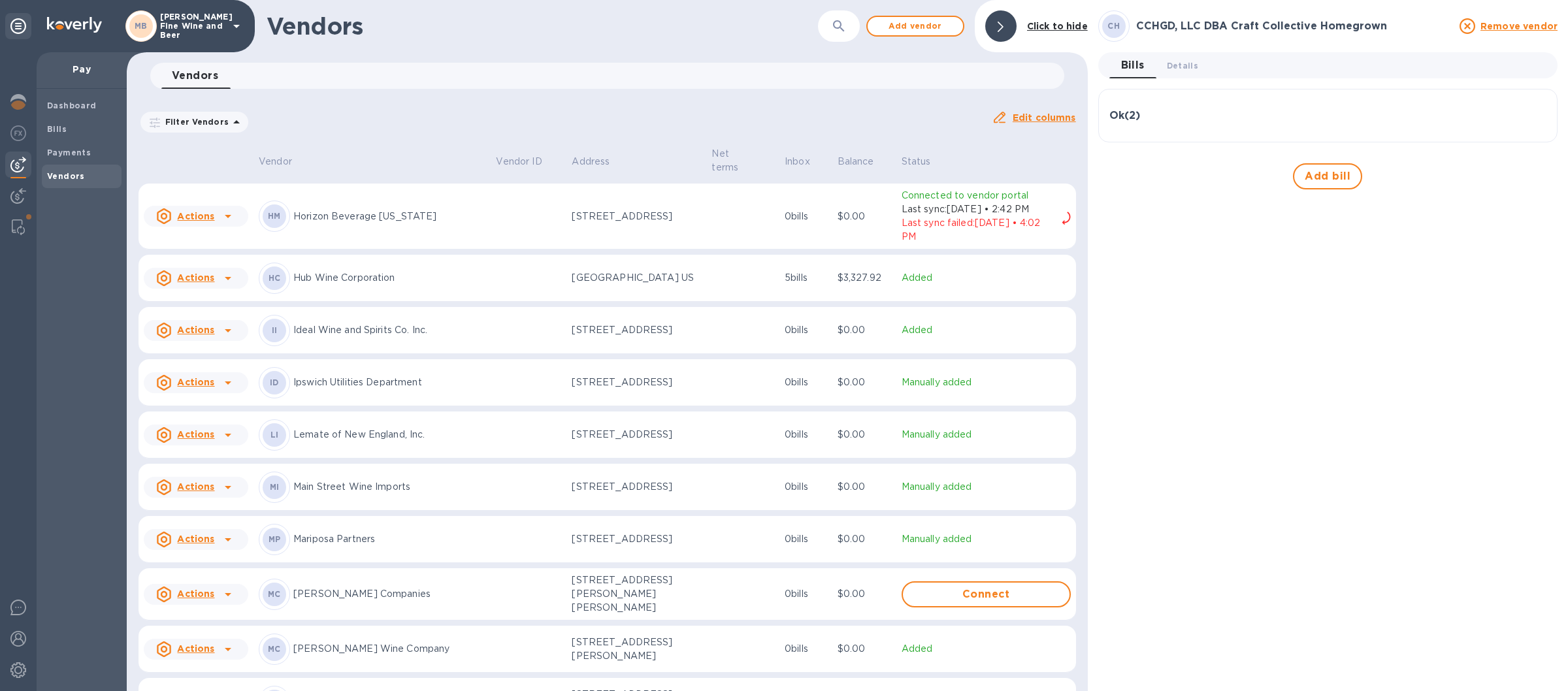
scroll to position [1125, 0]
click at [396, 442] on p "Lemate of New England, Inc." at bounding box center [389, 434] width 192 height 14
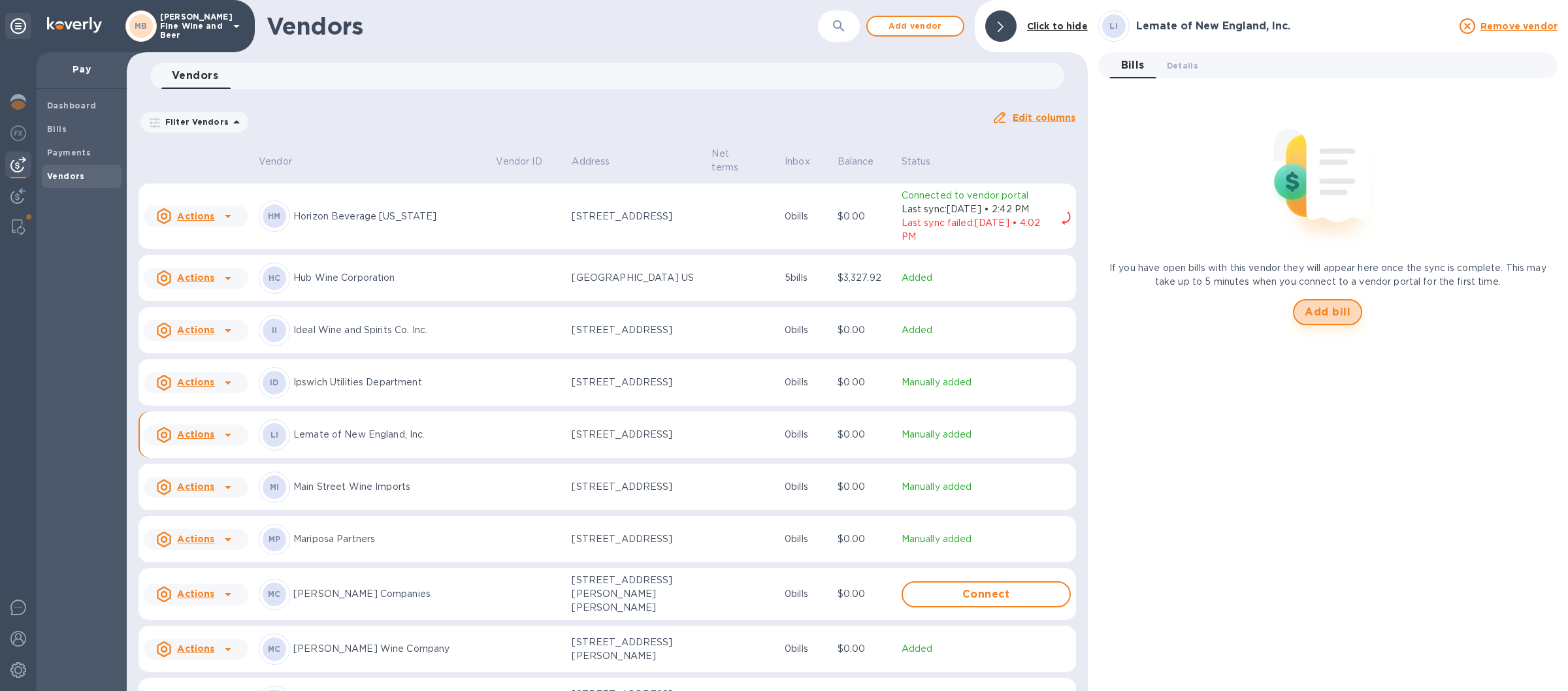
click at [1332, 311] on span "Add bill" at bounding box center [1328, 312] width 46 height 16
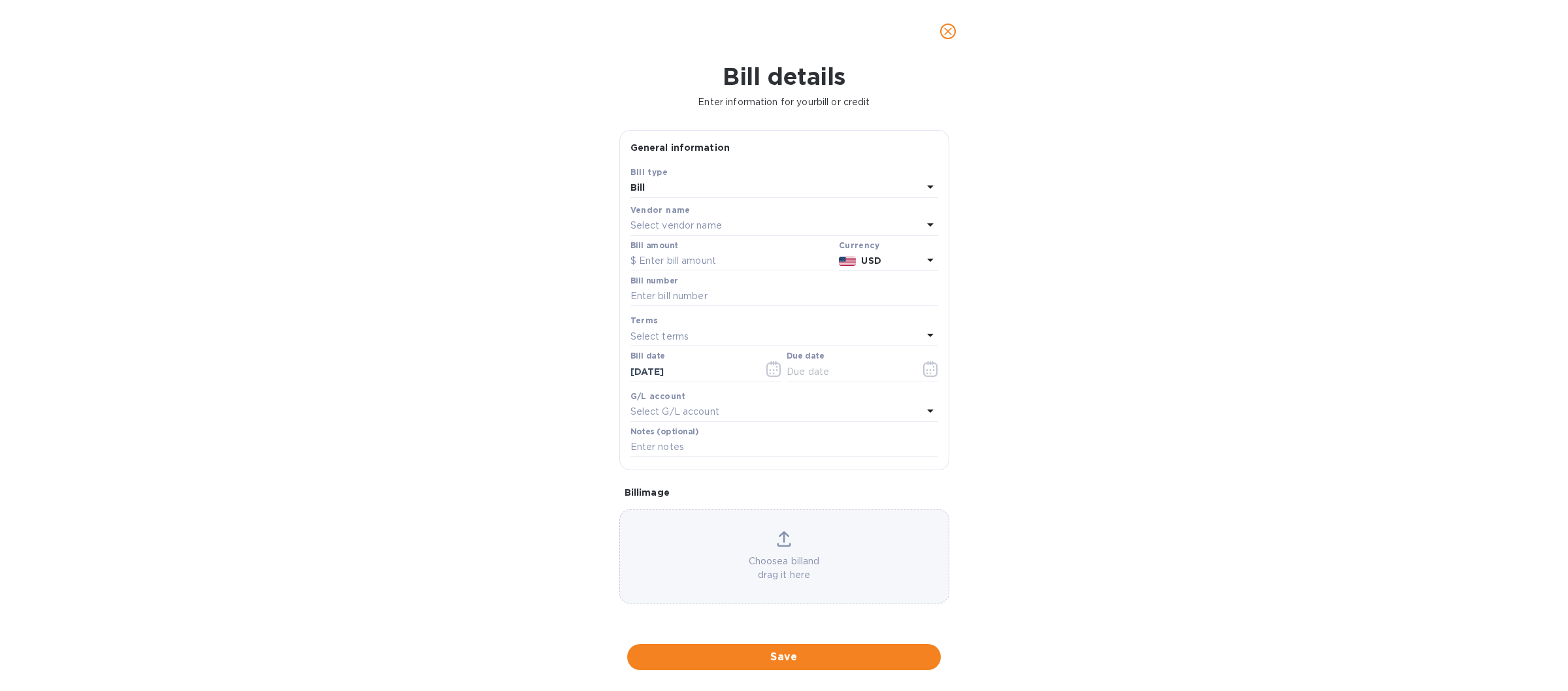
type input "[DATE]"
click at [662, 259] on input "text" at bounding box center [732, 260] width 203 height 19
type input "156.93"
click at [717, 295] on input "text" at bounding box center [784, 296] width 307 height 19
type input "1500"
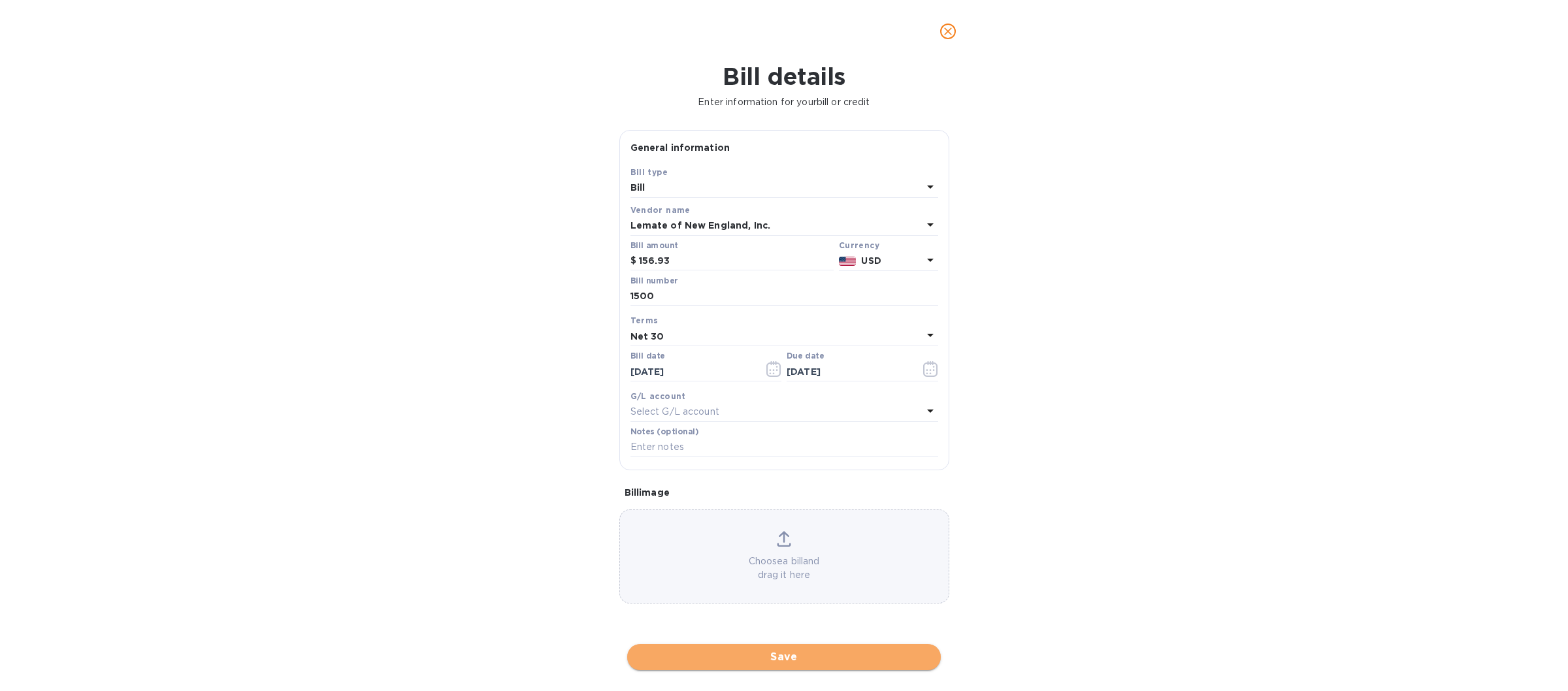
click at [743, 654] on span "Save" at bounding box center [784, 657] width 293 height 16
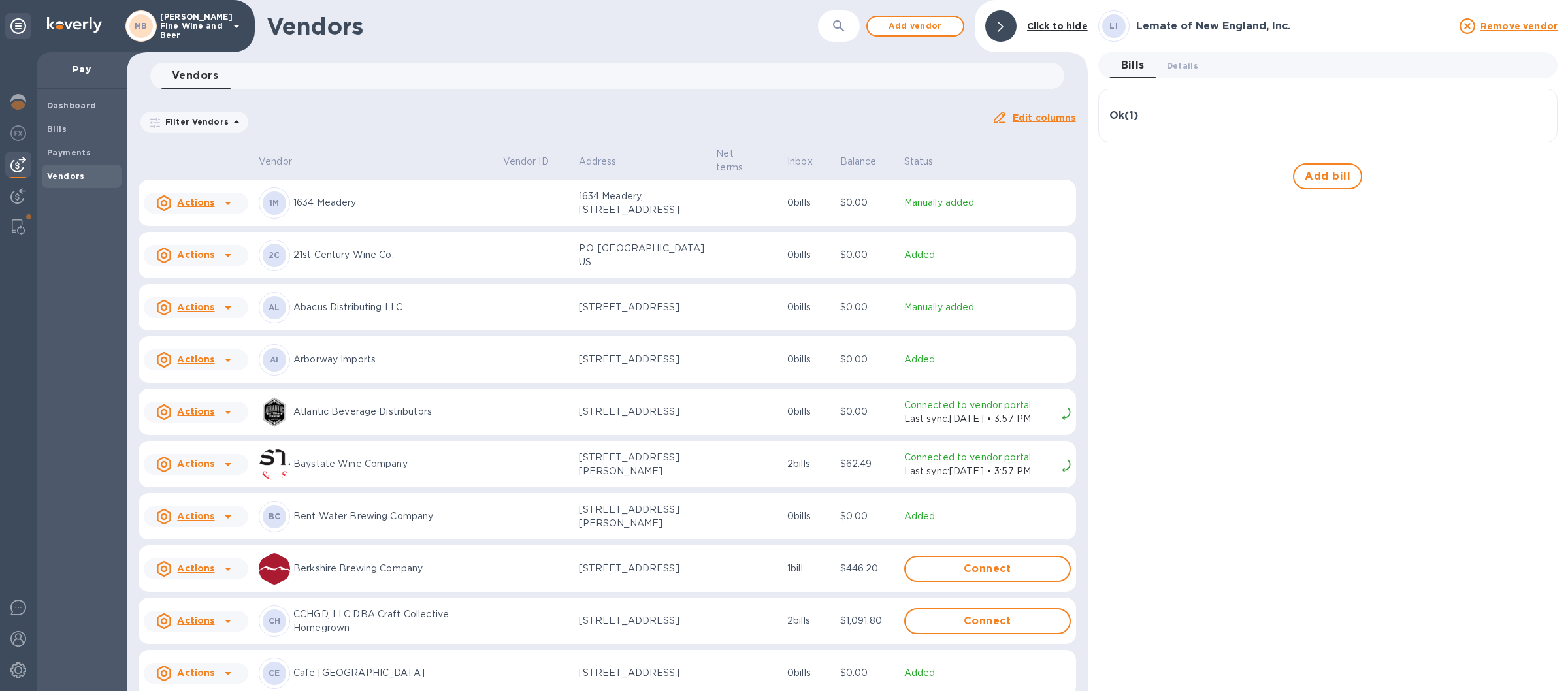
click at [231, 27] on icon at bounding box center [236, 26] width 16 height 16
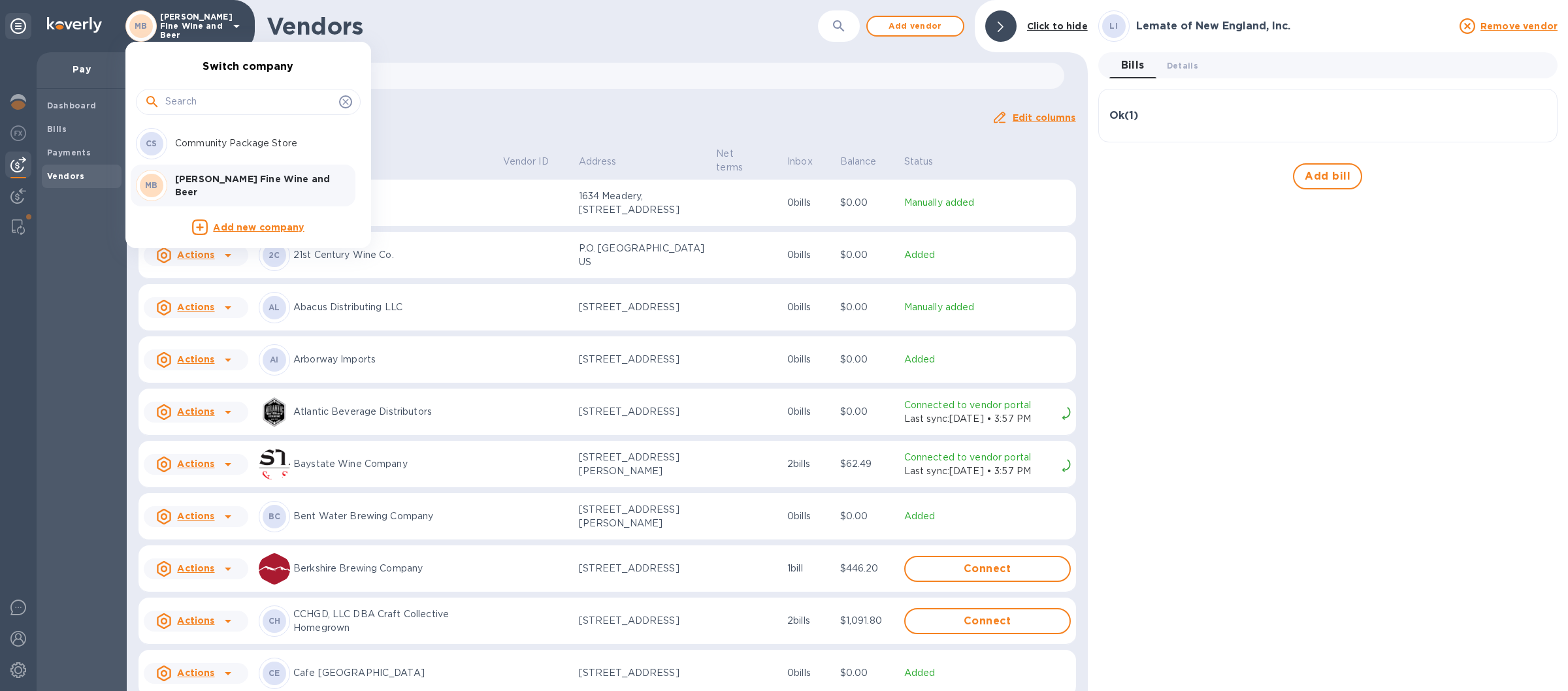
click at [207, 146] on p "Community Package Store" at bounding box center [257, 143] width 165 height 14
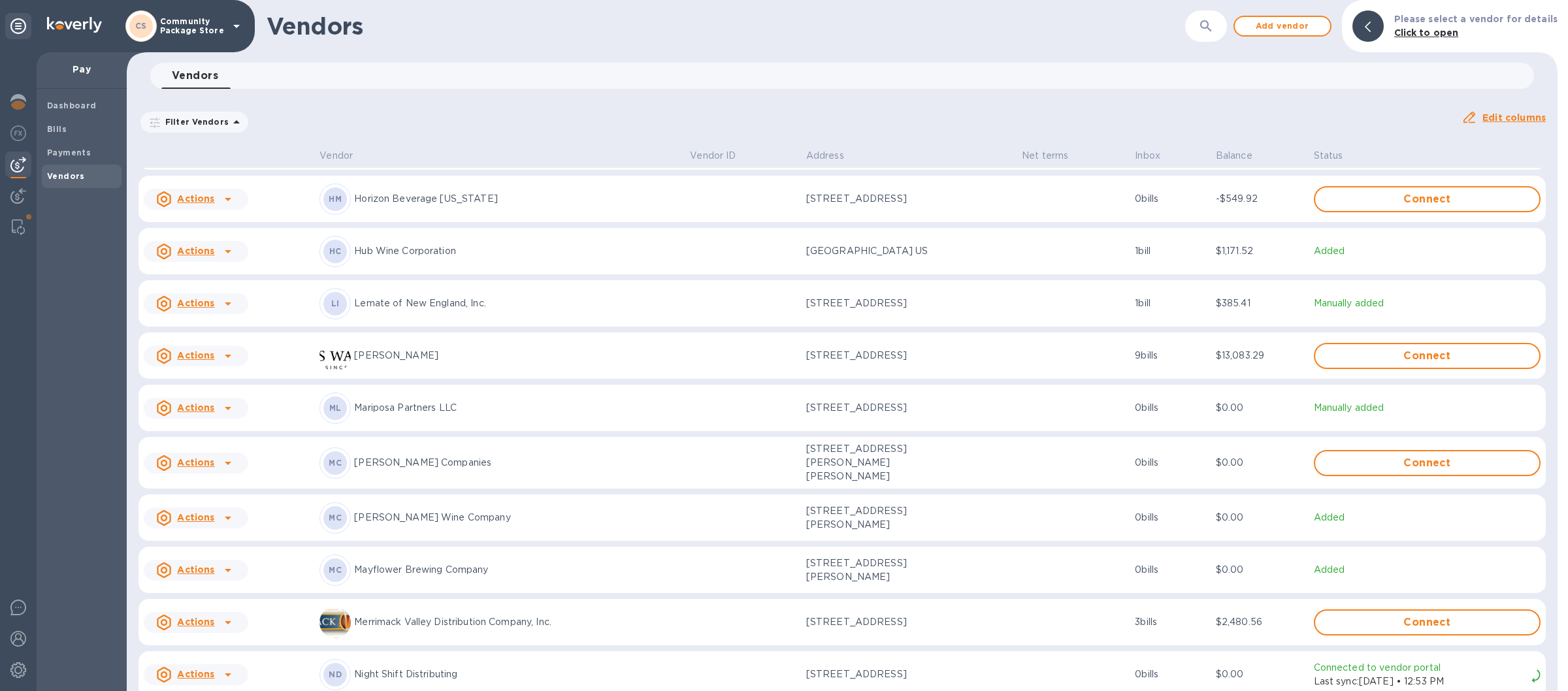
scroll to position [1147, 0]
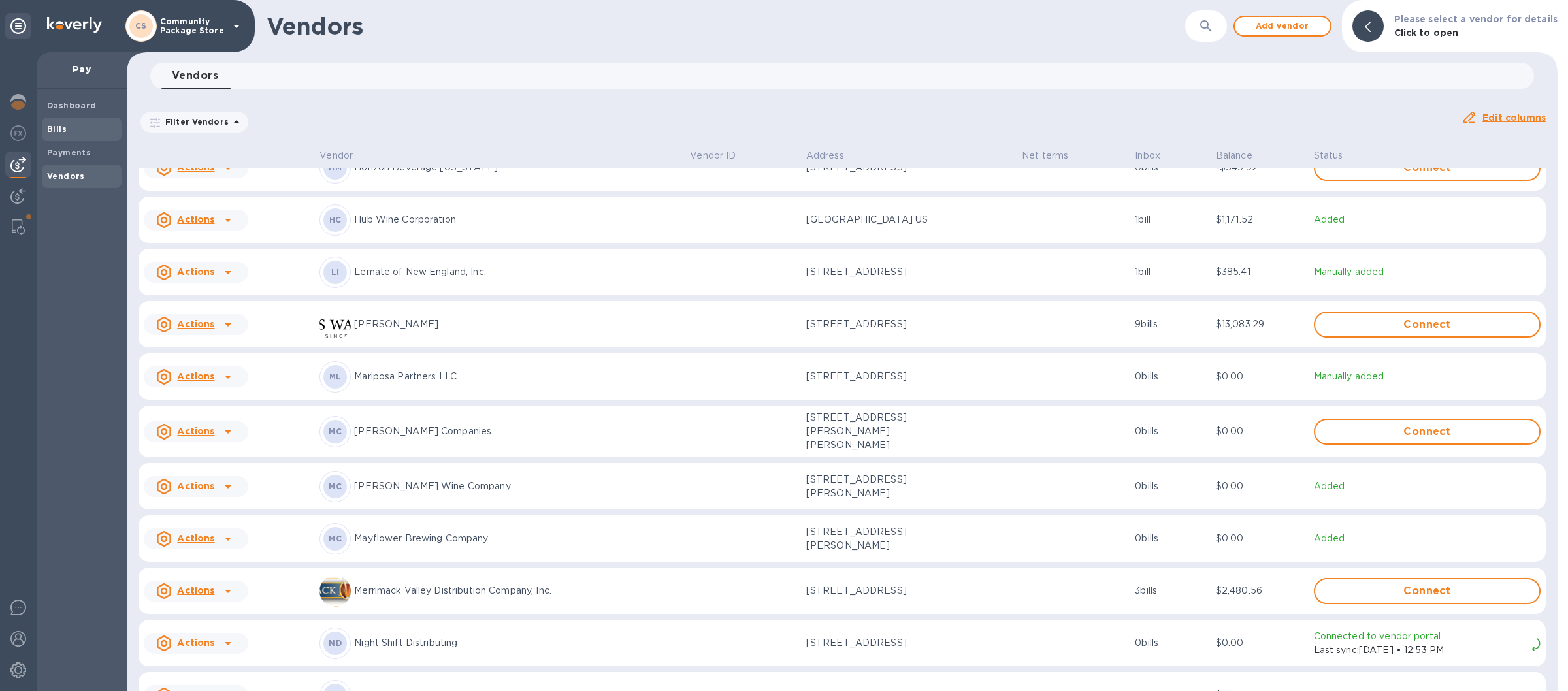
click at [60, 129] on b "Bills" at bounding box center [56, 129] width 19 height 10
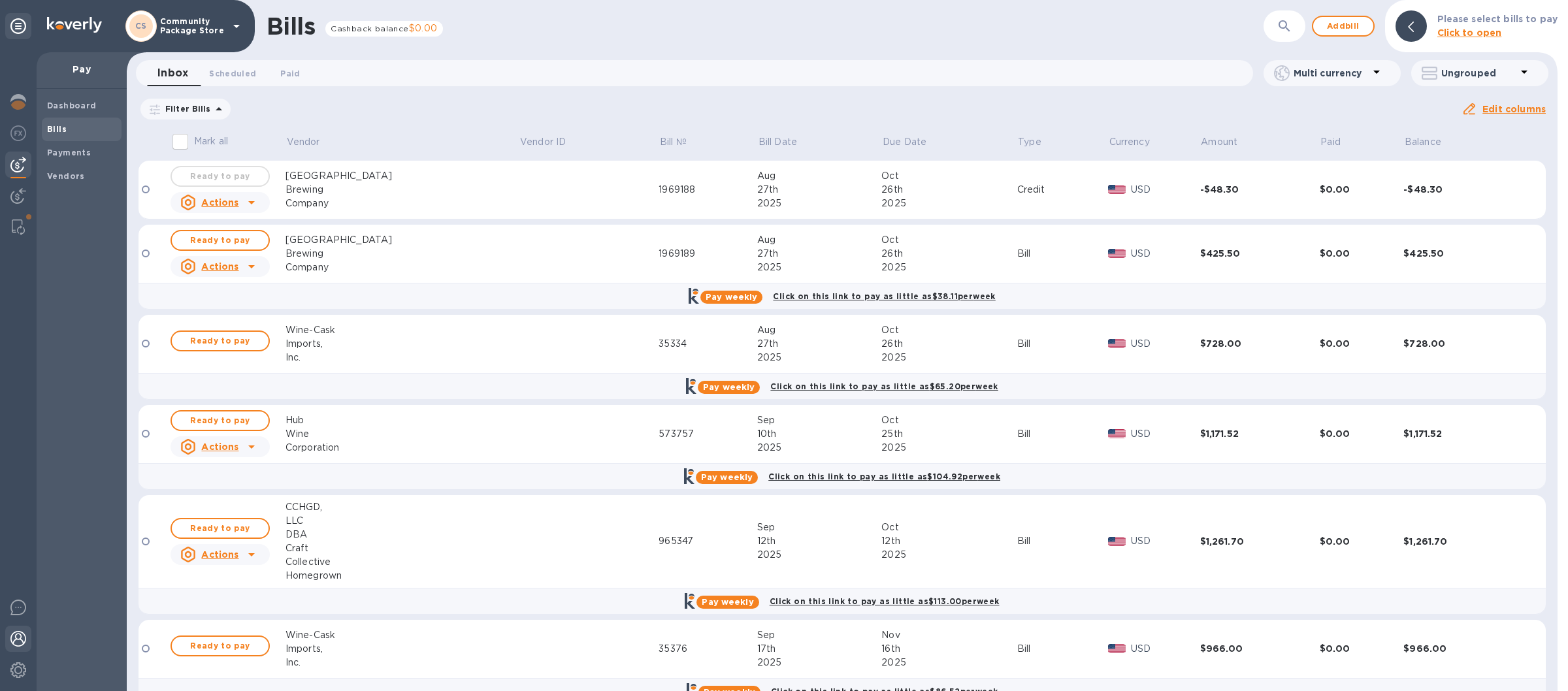
click at [14, 641] on img at bounding box center [17, 639] width 16 height 16
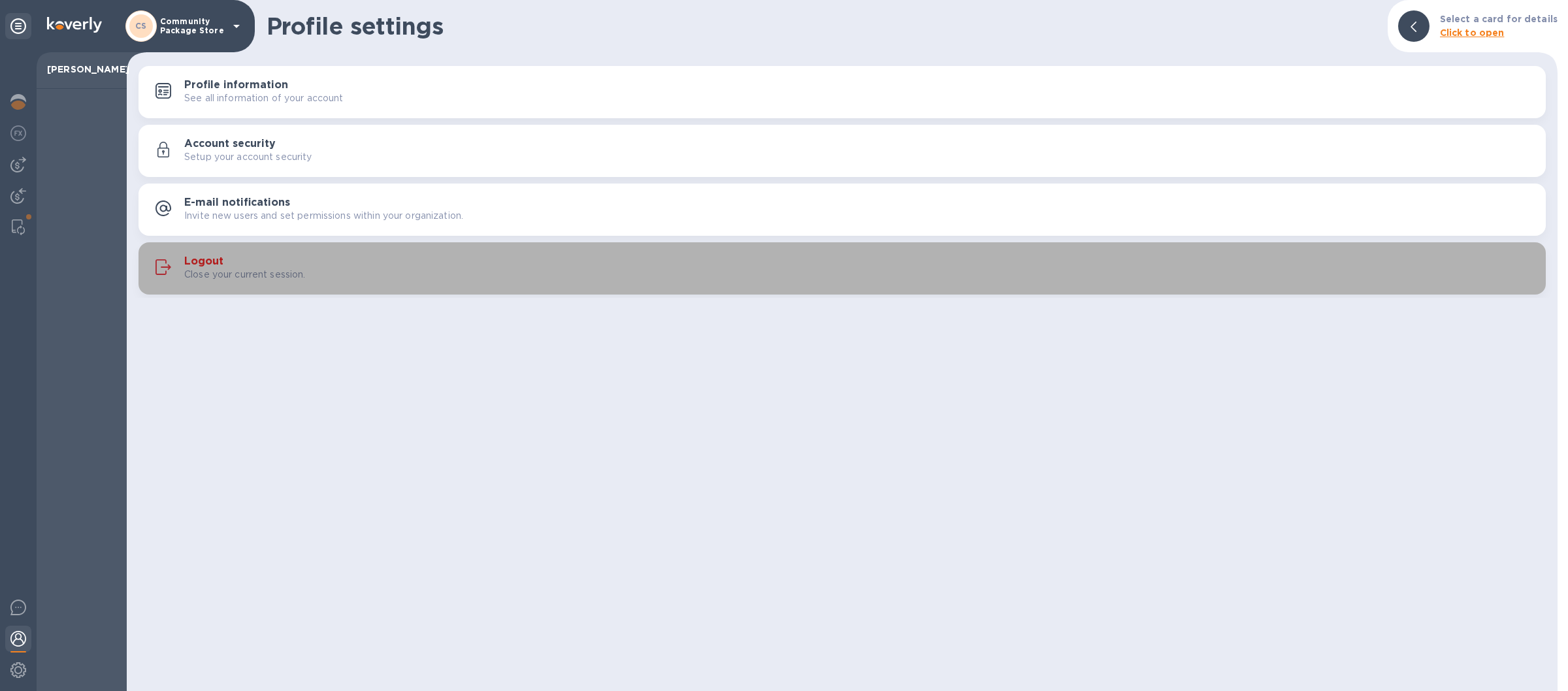
click at [481, 259] on div "Logout Close your current session." at bounding box center [859, 269] width 1351 height 26
